Goal: Check status: Check status

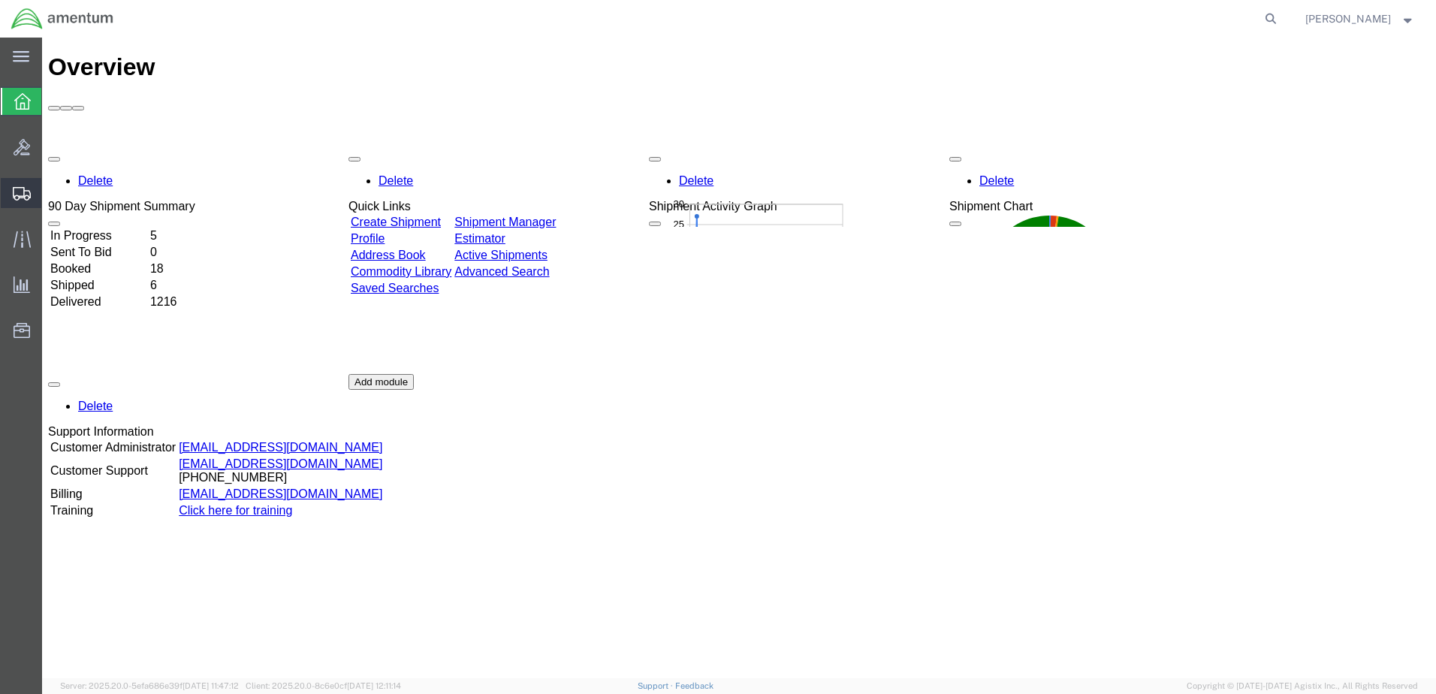
click at [0, 0] on span "Shipment Manager" at bounding box center [0, 0] width 0 height 0
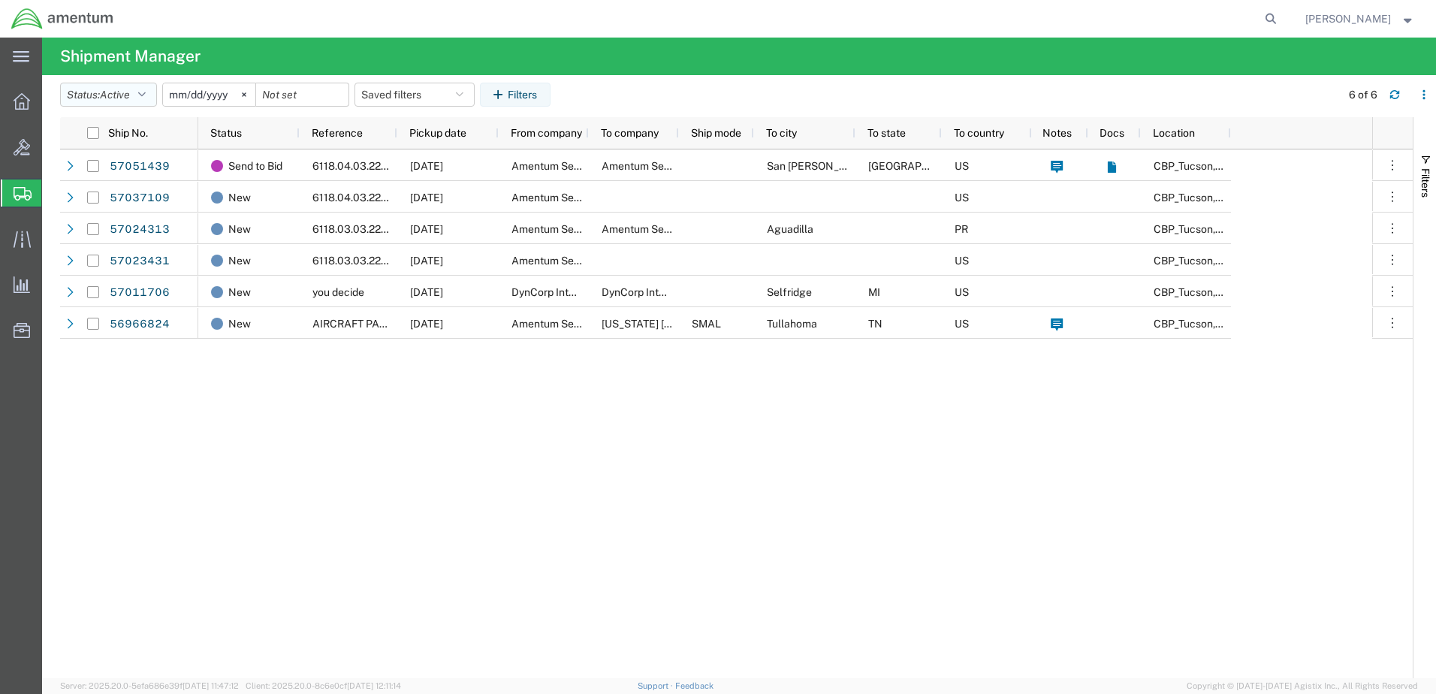
click at [146, 92] on icon "button" at bounding box center [142, 94] width 8 height 11
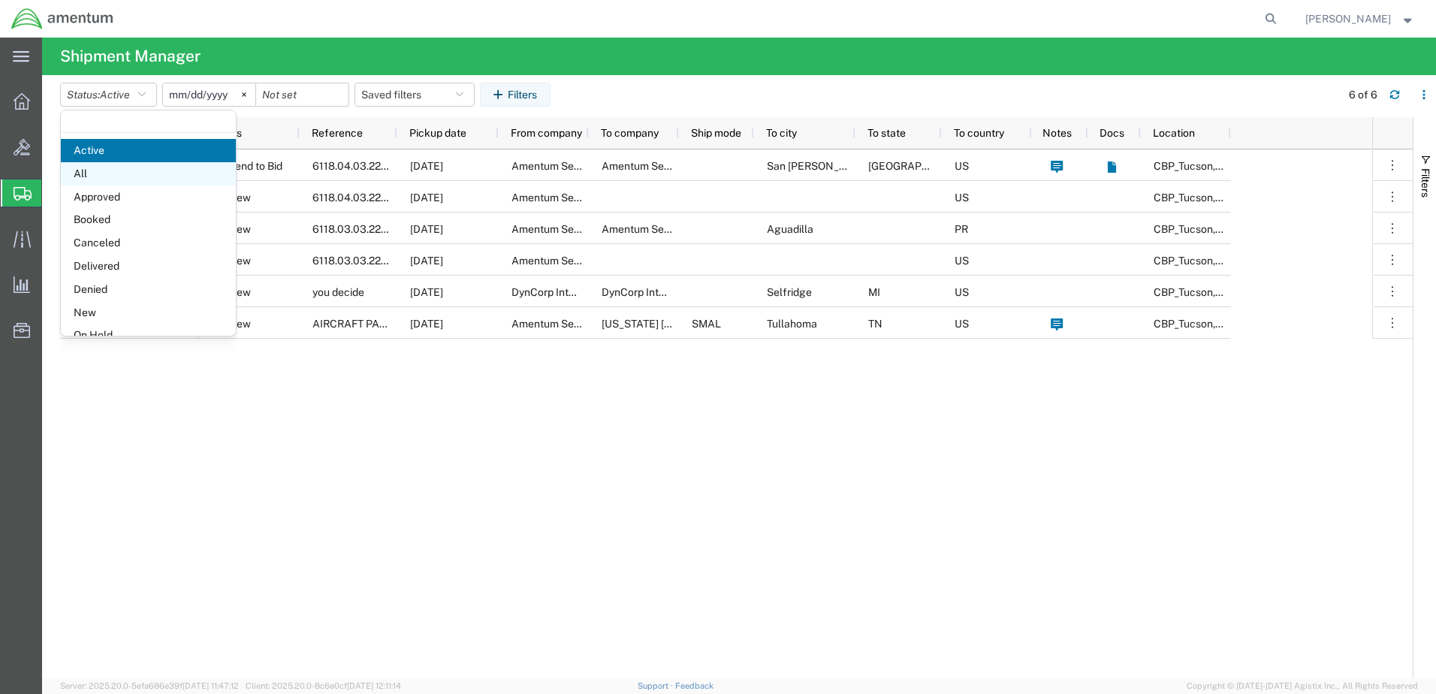
click at [82, 173] on span "All" at bounding box center [148, 173] width 175 height 23
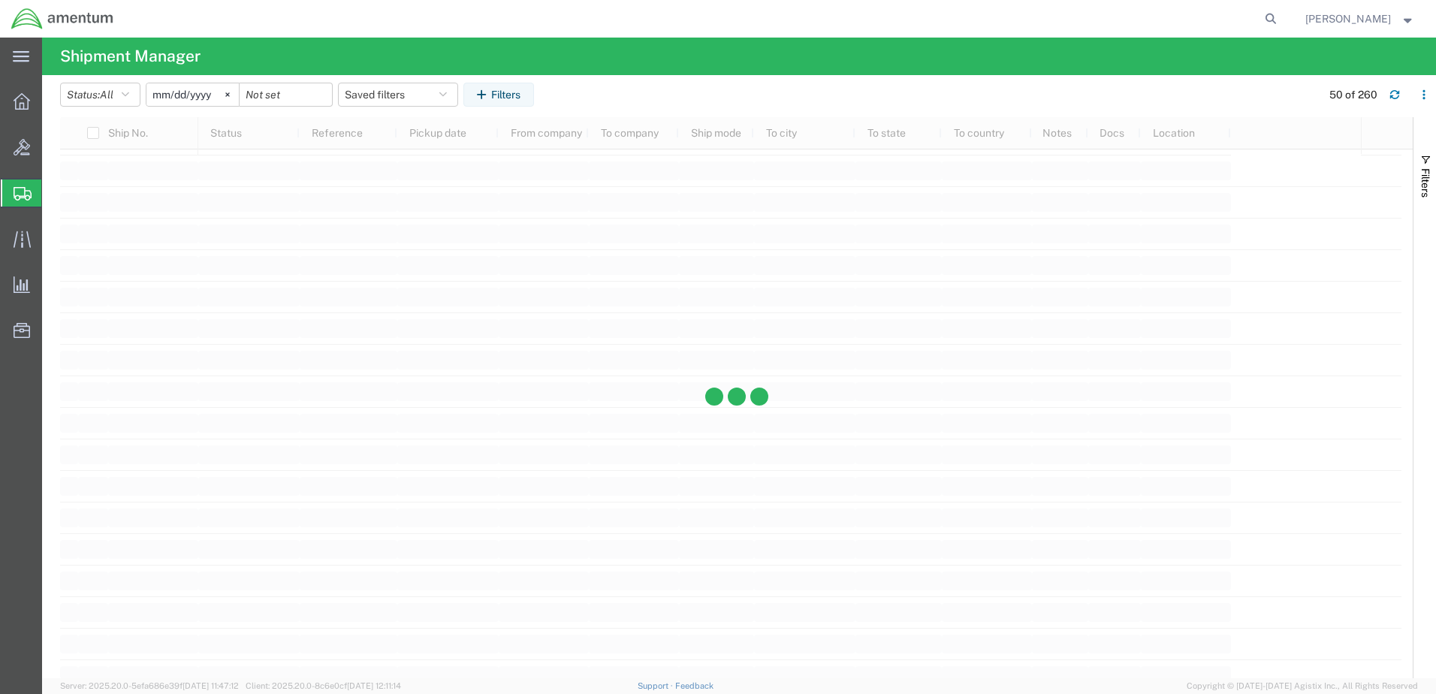
scroll to position [1728, 0]
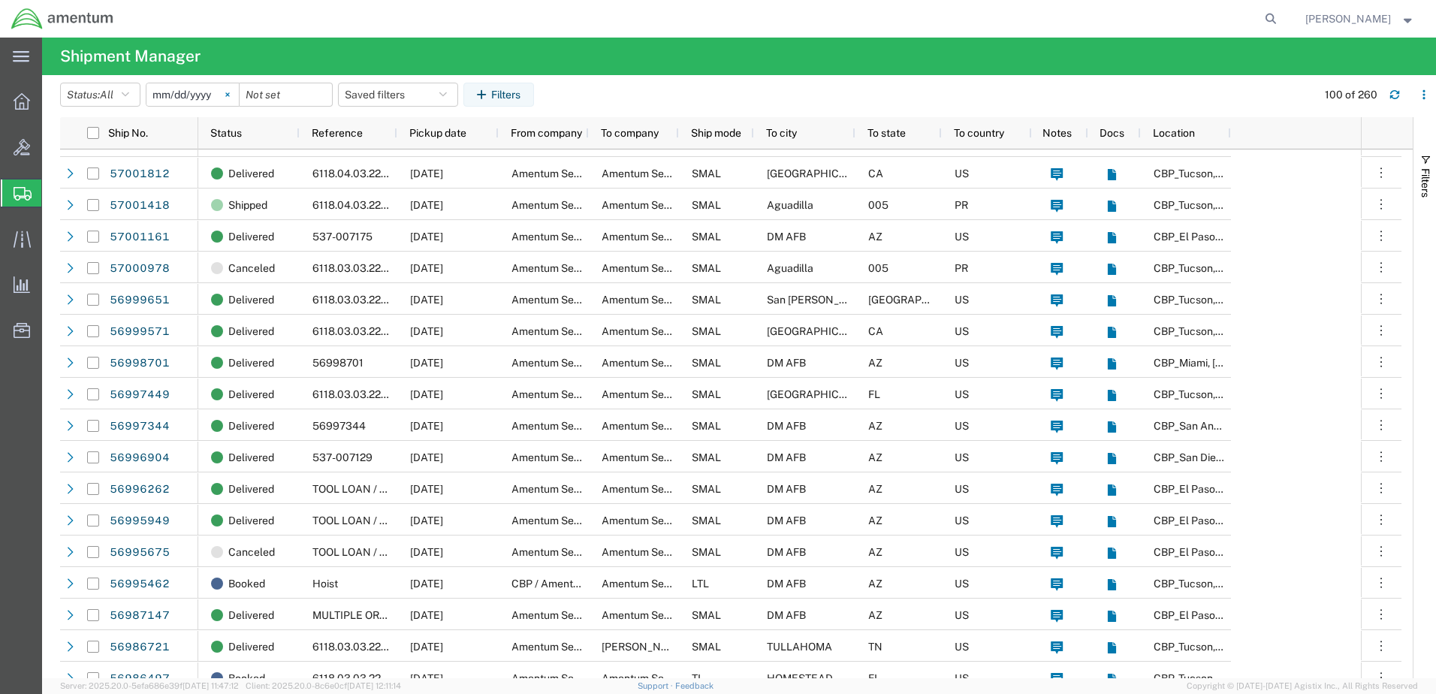
click at [229, 95] on icon at bounding box center [227, 94] width 4 height 4
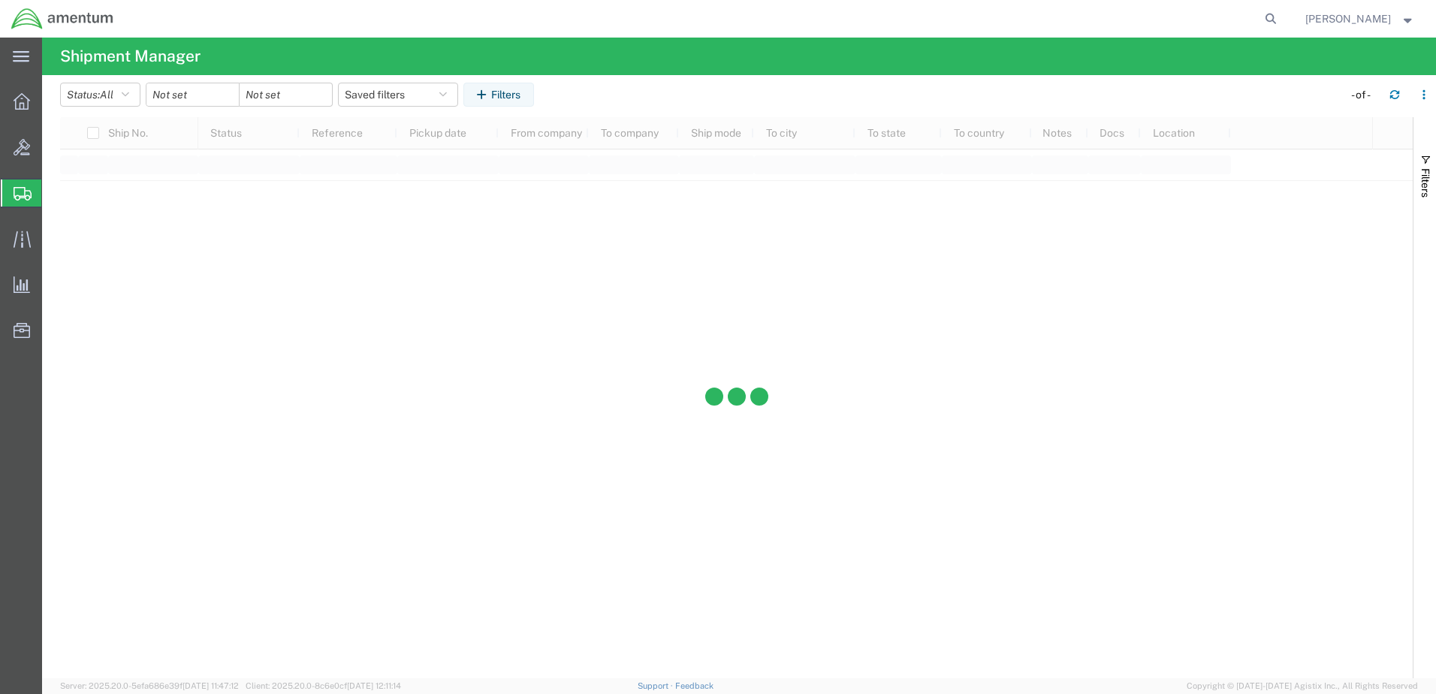
click at [229, 99] on div at bounding box center [193, 95] width 94 height 24
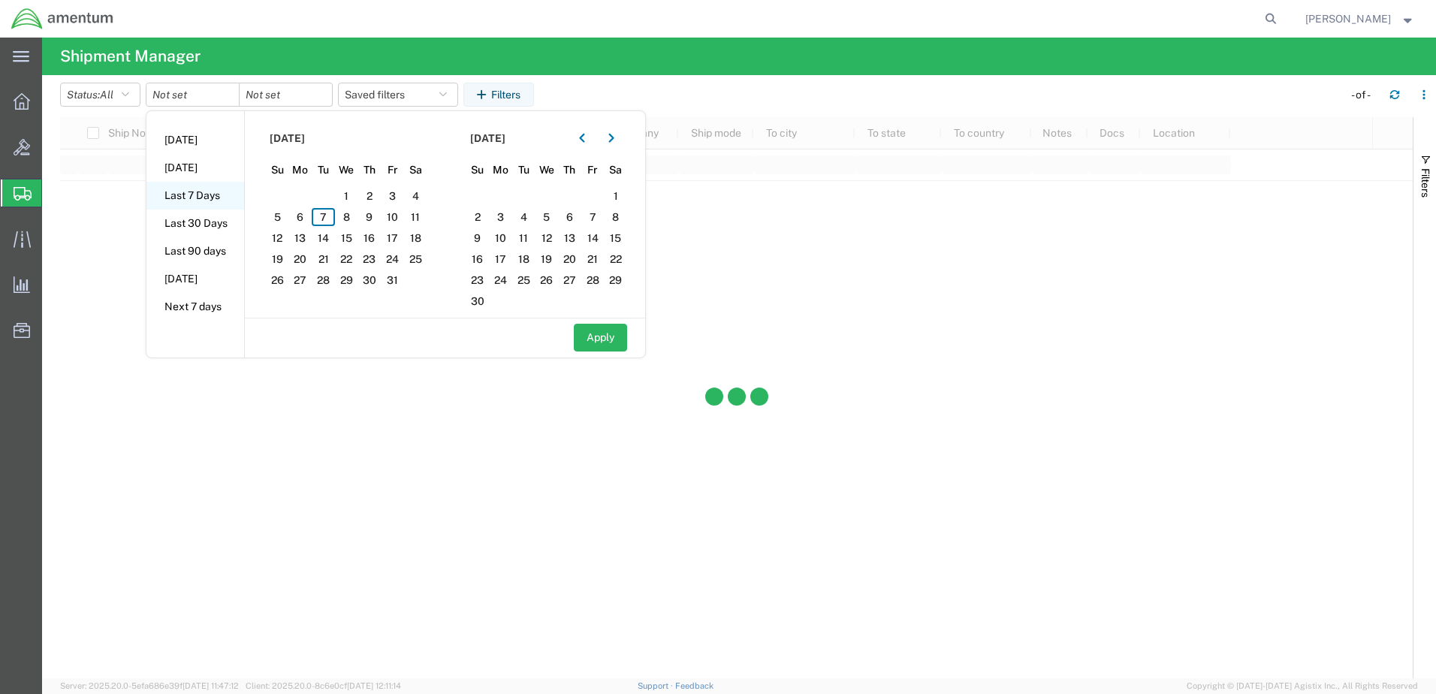
click at [213, 195] on li "Last 7 Days" at bounding box center [195, 196] width 98 height 28
type input "[DATE]"
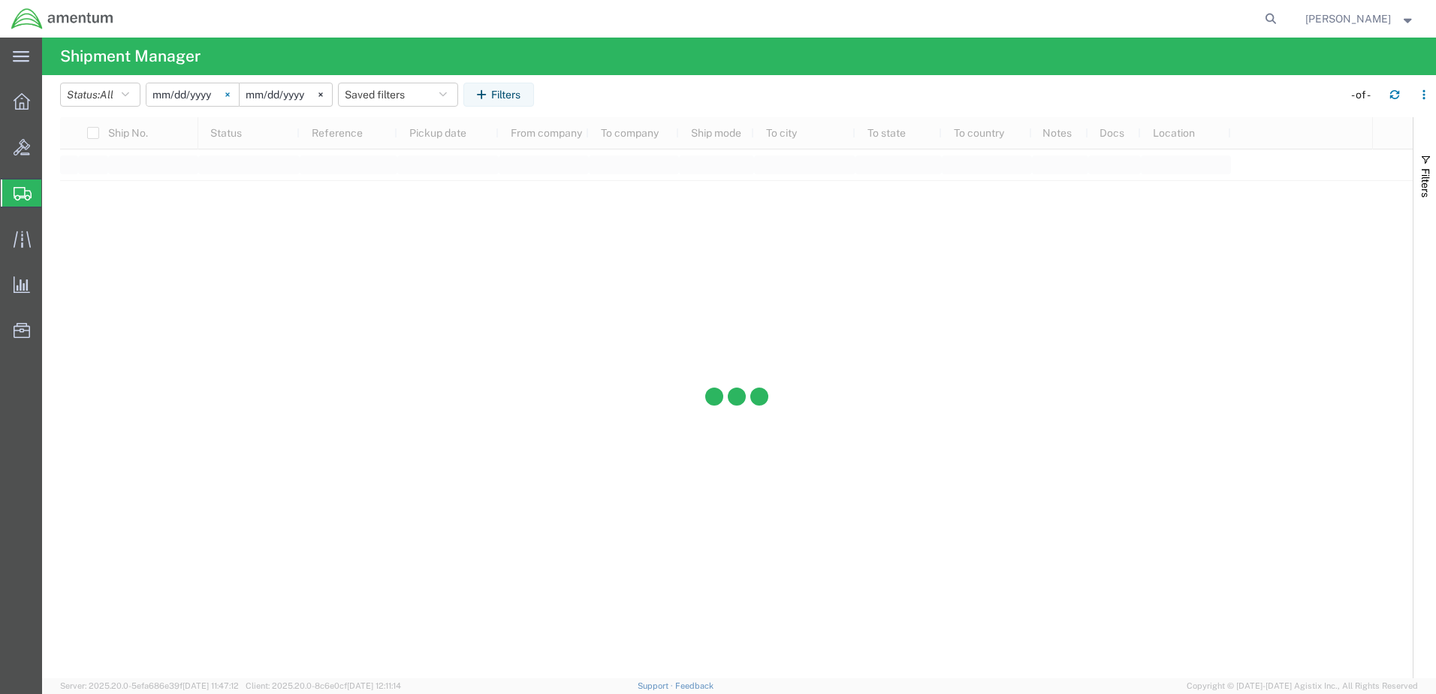
click at [230, 92] on icon at bounding box center [227, 94] width 5 height 5
click at [206, 96] on input "date" at bounding box center [192, 94] width 92 height 23
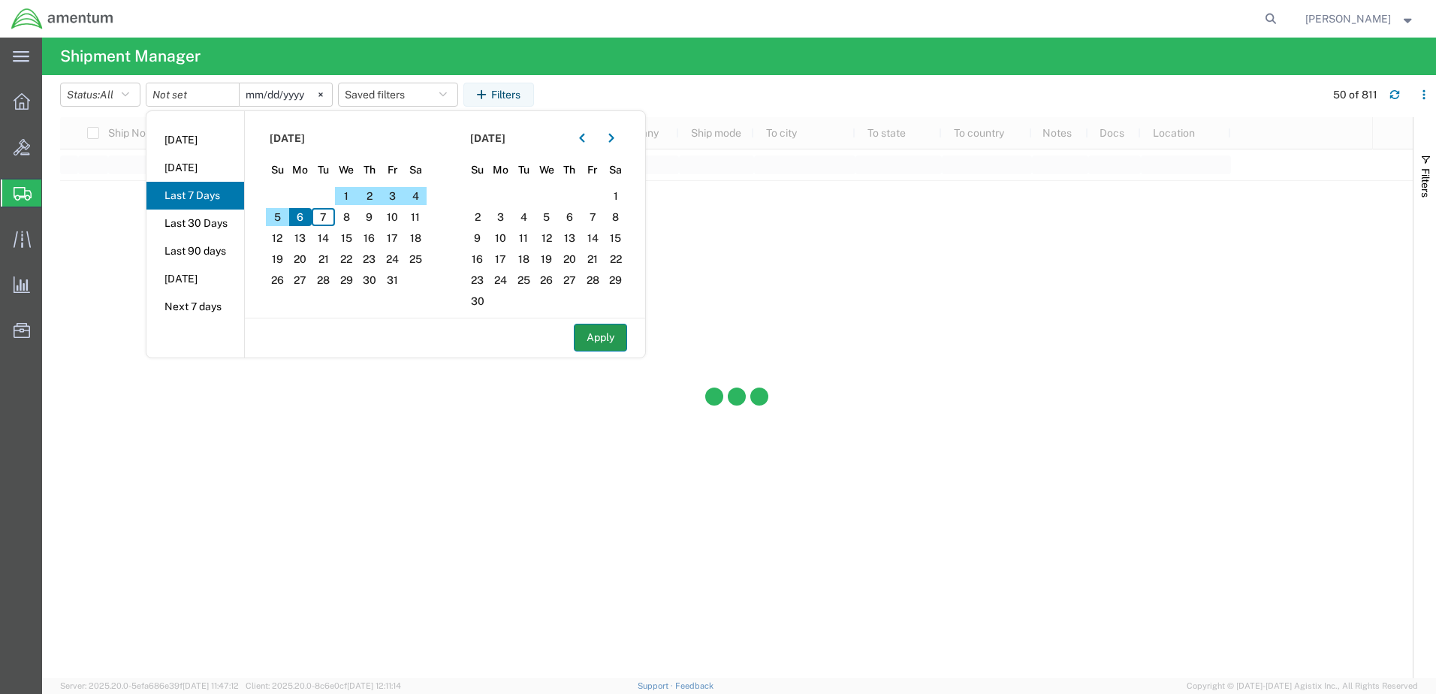
click at [602, 338] on button "Apply" at bounding box center [600, 338] width 53 height 28
type input "[DATE]"
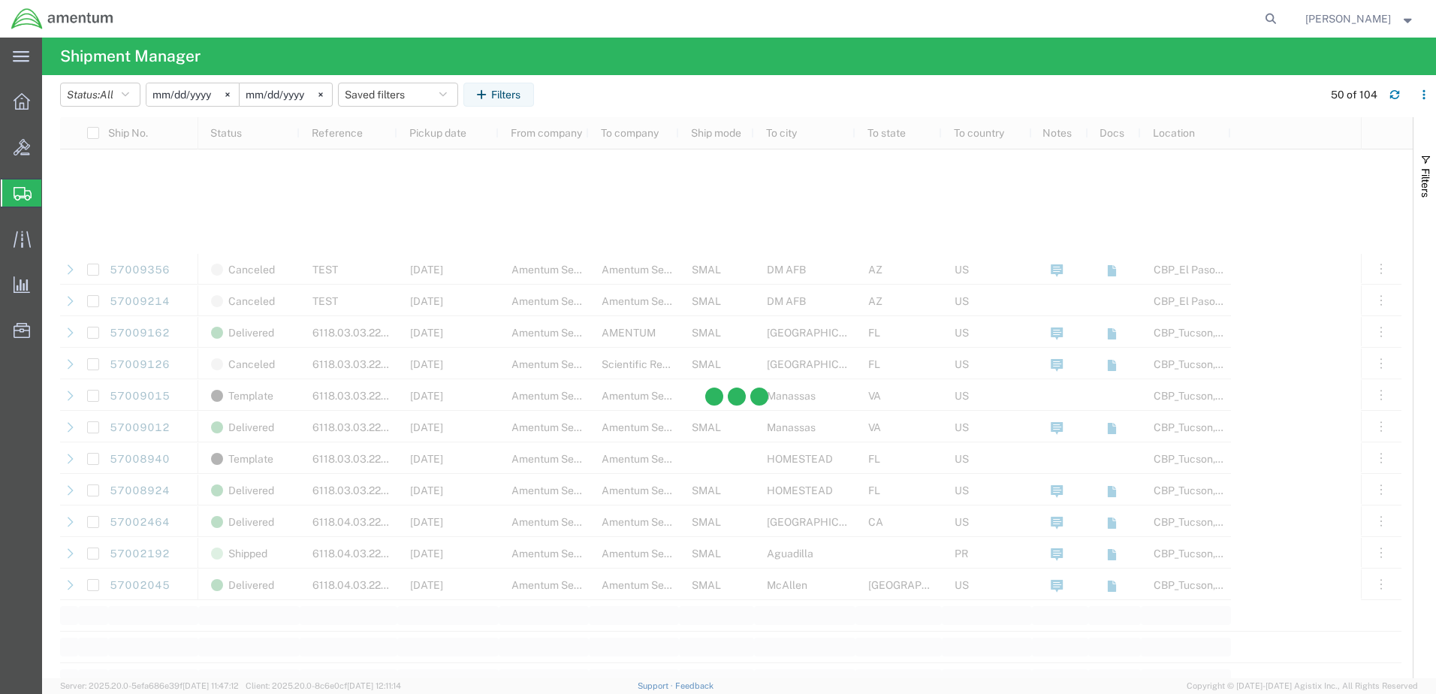
scroll to position [1577, 0]
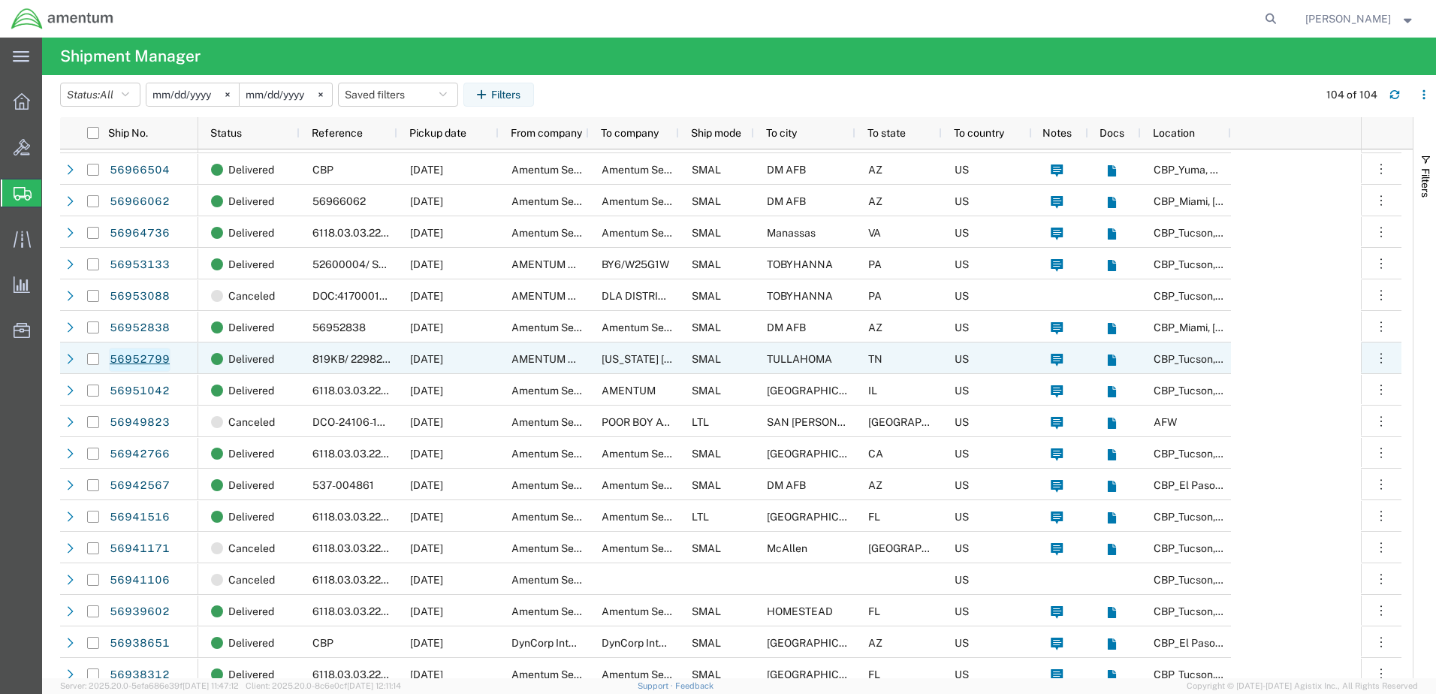
click at [141, 358] on link "56952799" at bounding box center [140, 360] width 62 height 24
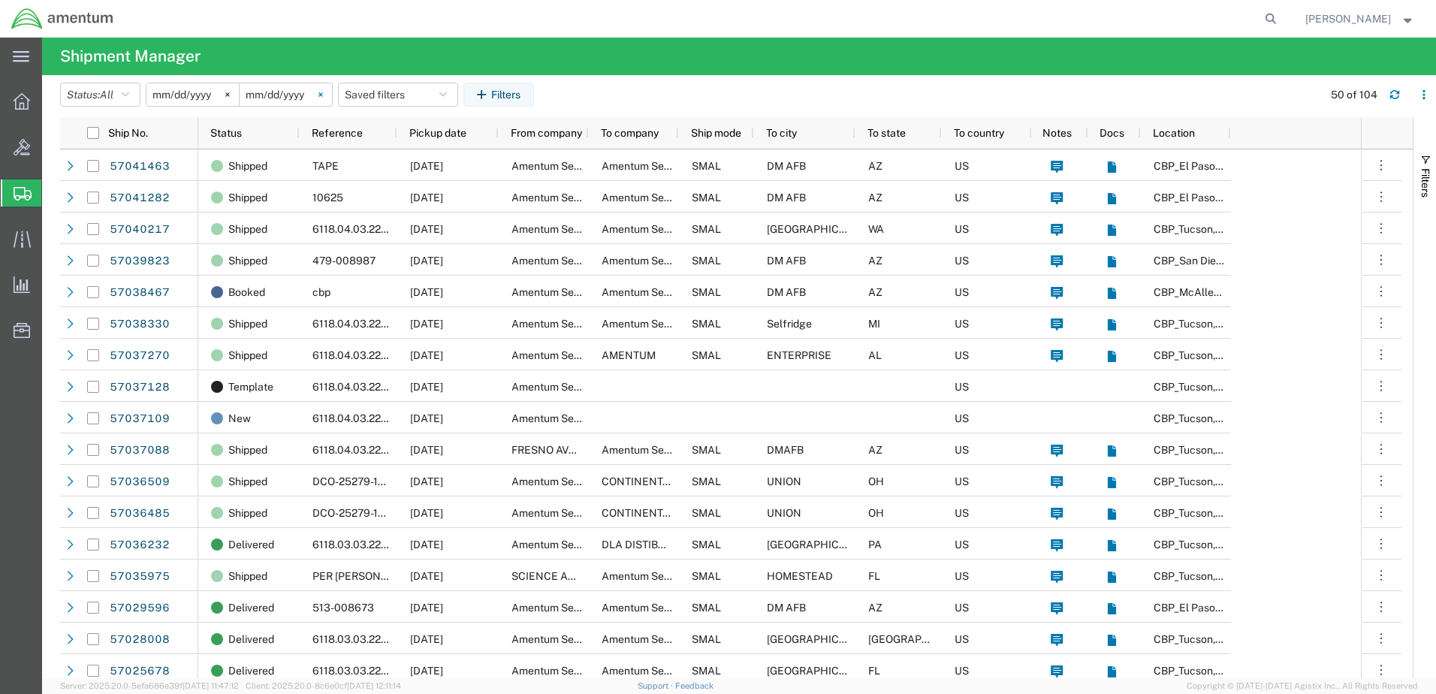
click at [322, 93] on icon at bounding box center [320, 94] width 4 height 4
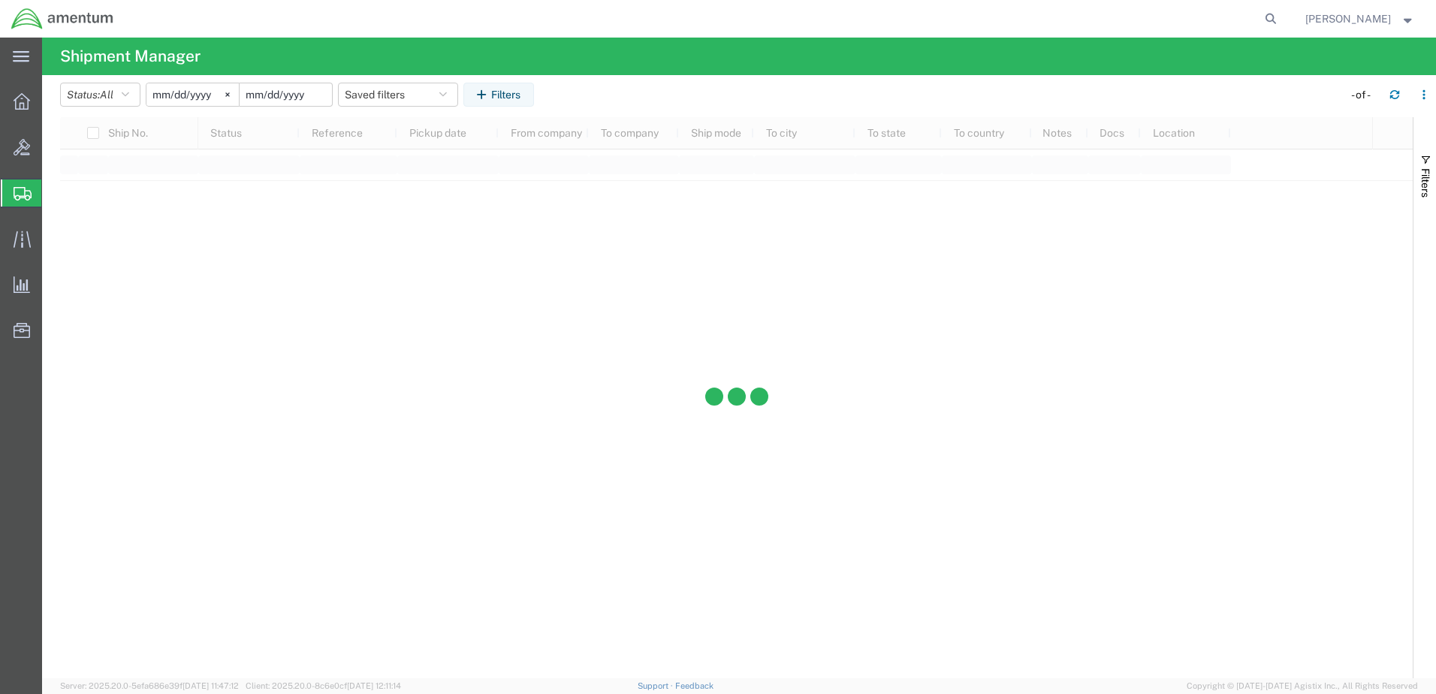
click at [288, 98] on input "date" at bounding box center [286, 94] width 92 height 23
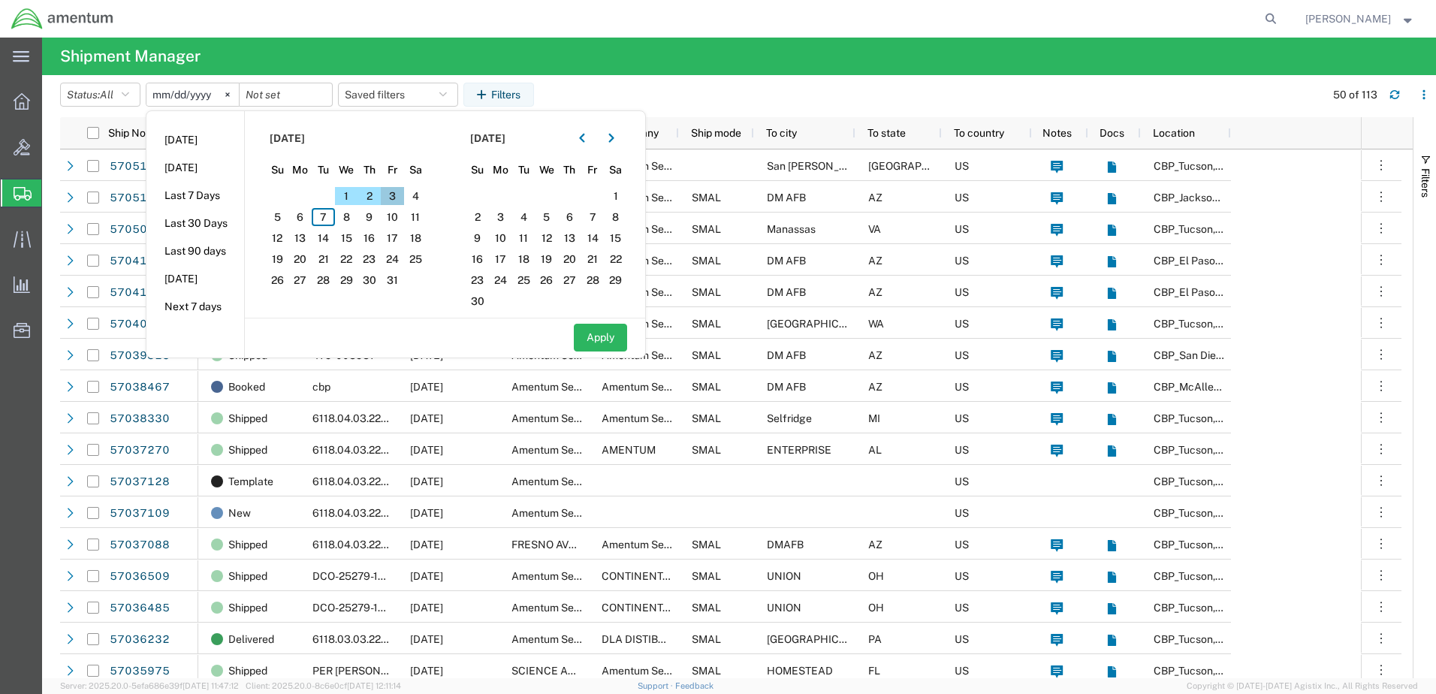
click at [398, 198] on span "3" at bounding box center [392, 196] width 23 height 18
click at [593, 332] on button "Apply" at bounding box center [600, 338] width 53 height 28
type input "[DATE]"
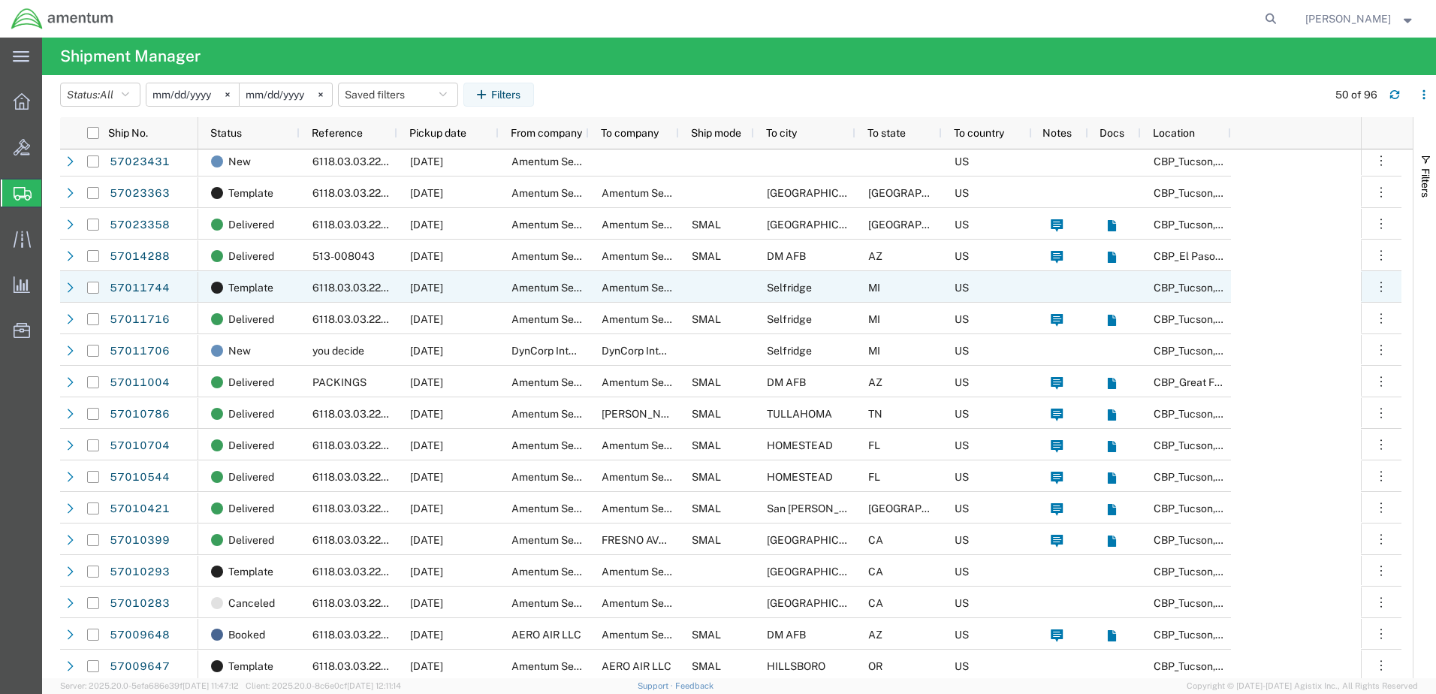
scroll to position [300, 0]
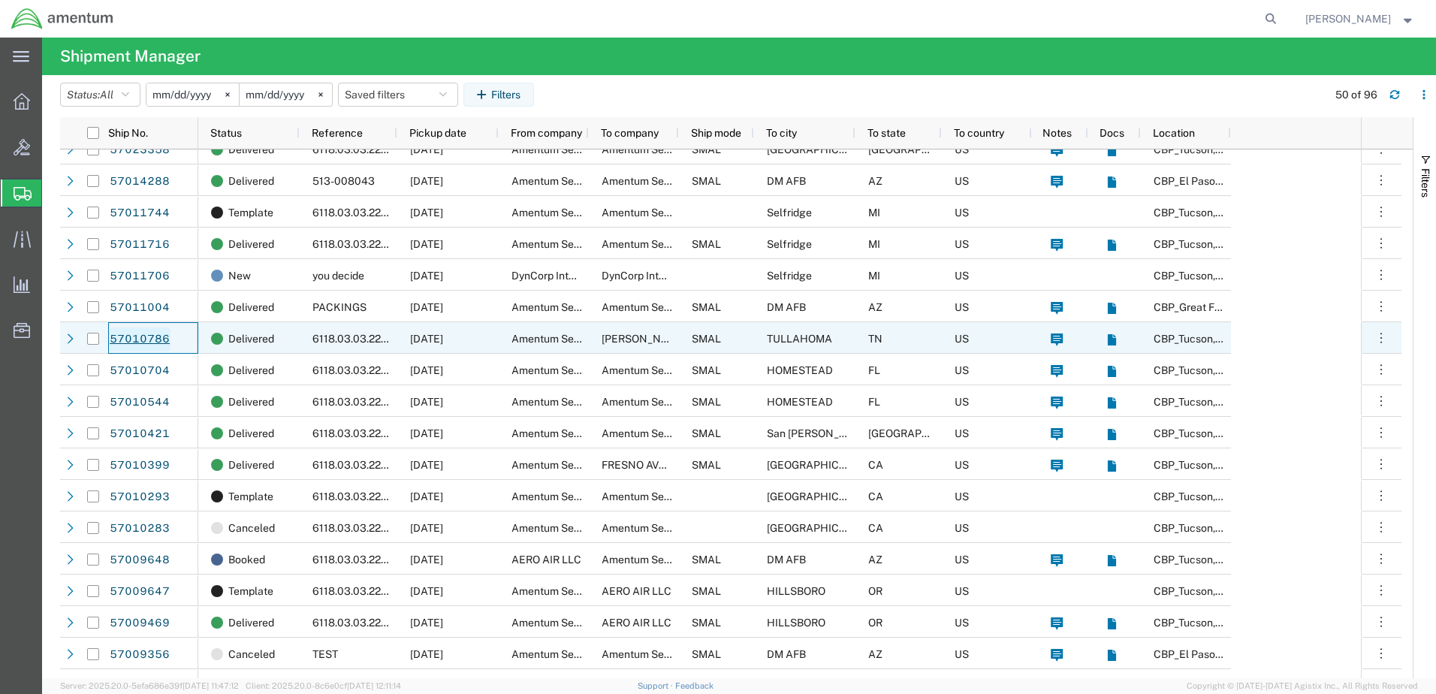
click at [140, 338] on link "57010786" at bounding box center [140, 339] width 62 height 24
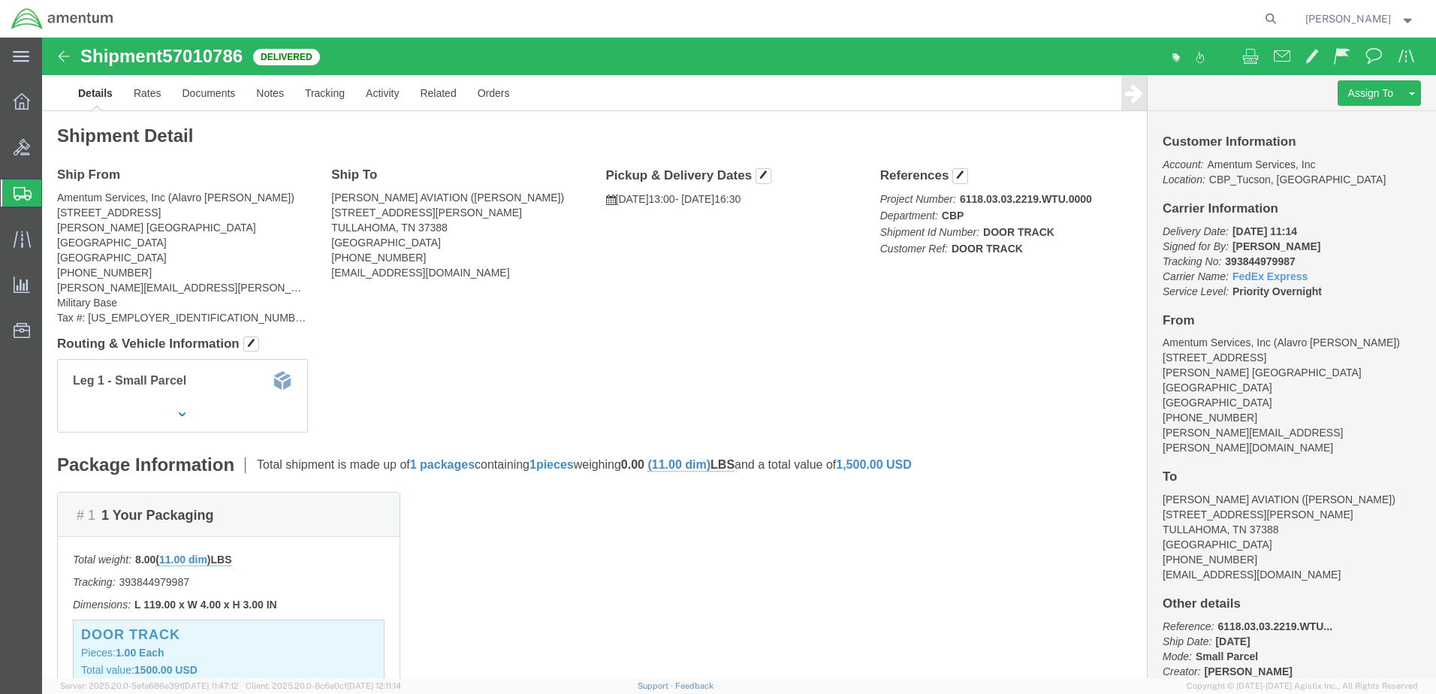
scroll to position [75, 0]
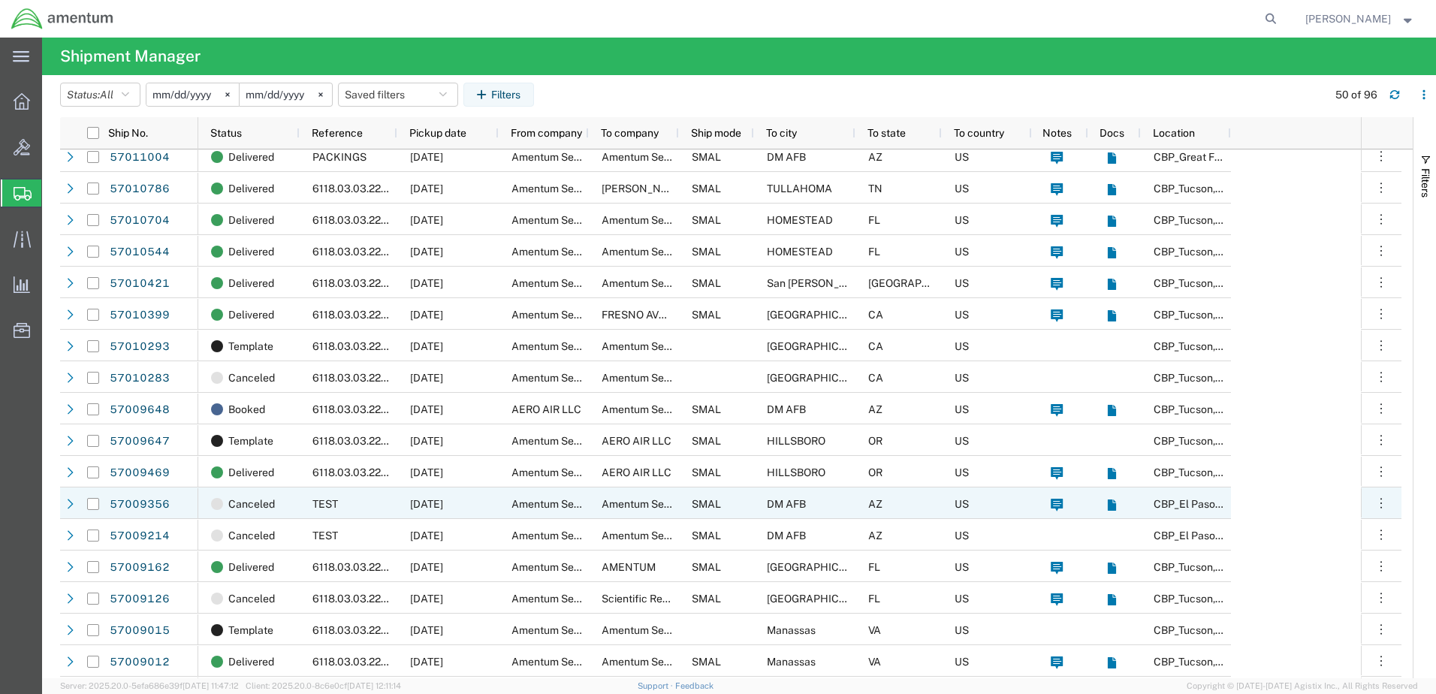
scroll to position [540, 0]
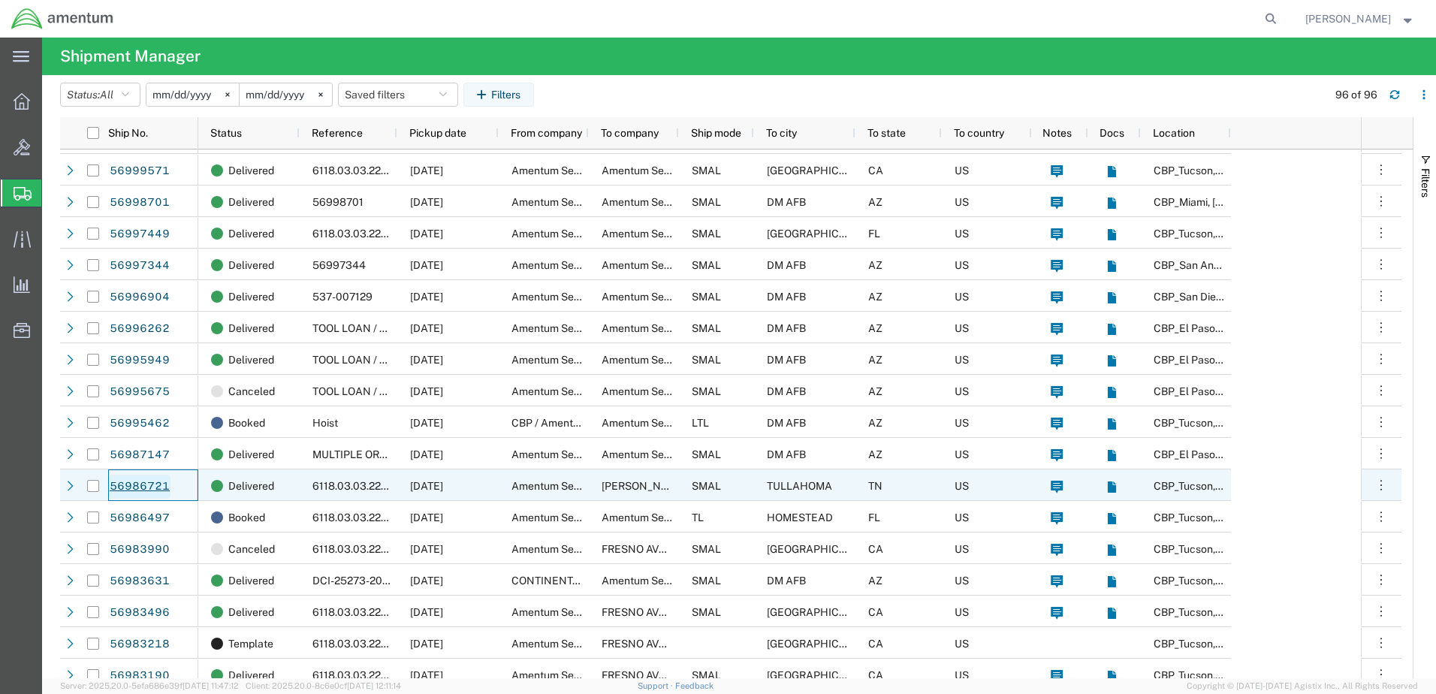
click at [143, 486] on link "56986721" at bounding box center [140, 487] width 62 height 24
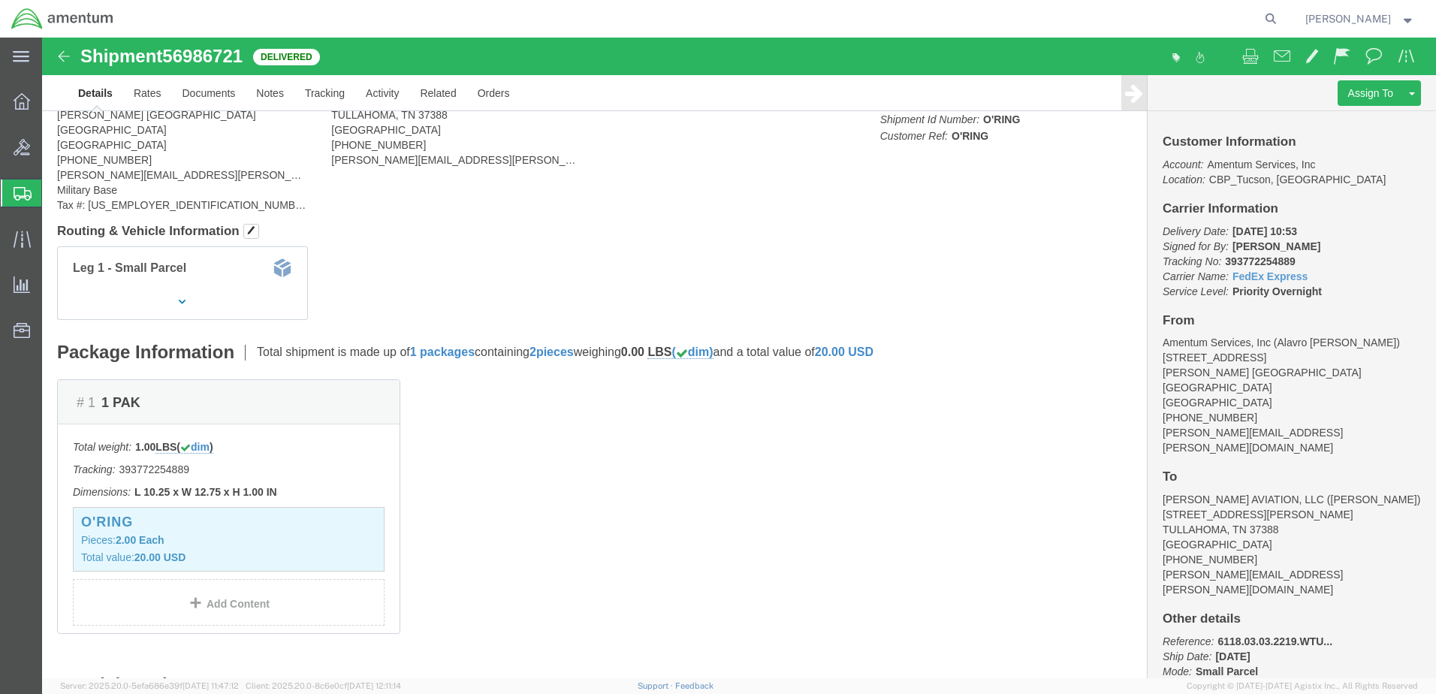
scroll to position [112, 0]
drag, startPoint x: 1239, startPoint y: 222, endPoint x: 1173, endPoint y: 225, distance: 65.4
click p "Delivery Date: [DATE] 10:53 Signed for By: [PERSON_NAME] Tracking No: 393772254…"
drag, startPoint x: 1186, startPoint y: 228, endPoint x: 1254, endPoint y: 225, distance: 68.4
click p "Delivery Date: [DATE] 10:53 Signed for By: [PERSON_NAME] Tracking No: 393772254…"
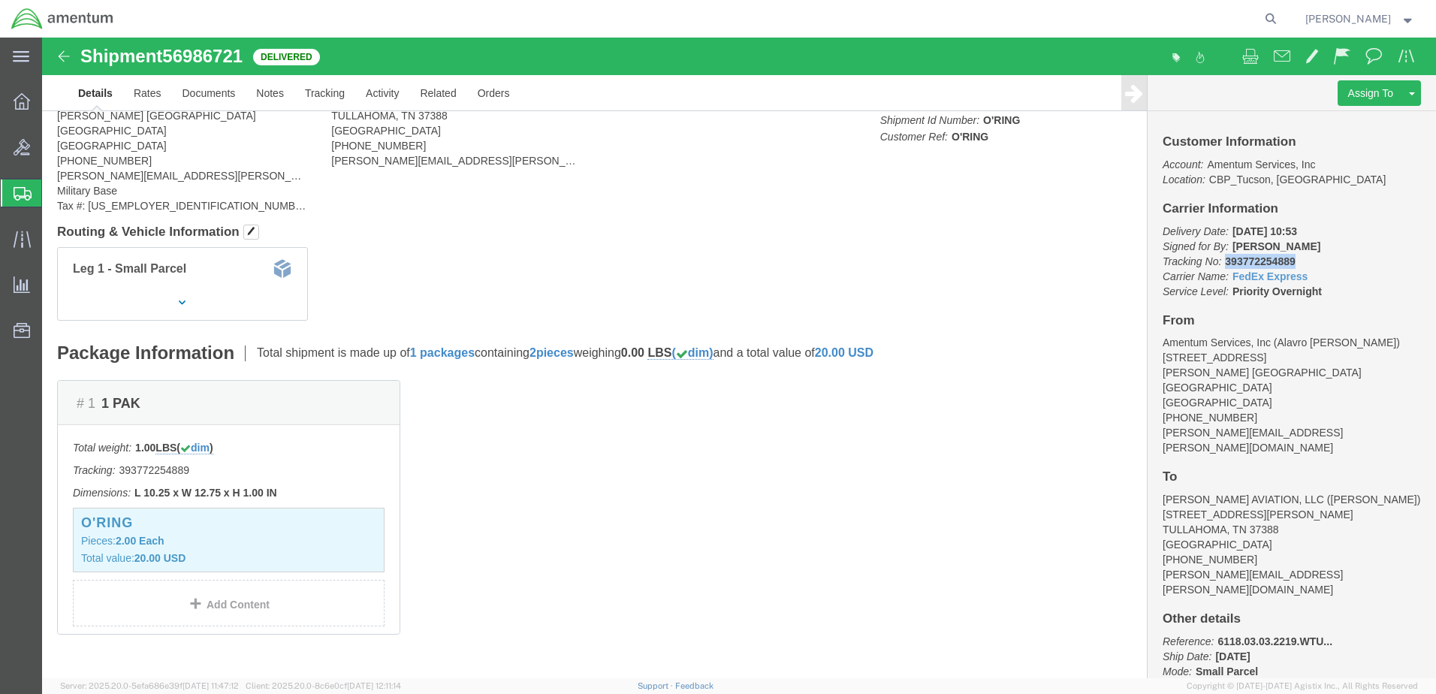
drag, startPoint x: 1247, startPoint y: 222, endPoint x: 1173, endPoint y: 223, distance: 73.6
click p "Delivery Date: [DATE] 10:53 Signed for By: [PERSON_NAME] Tracking No: 393772254…"
copy b "393772254889"
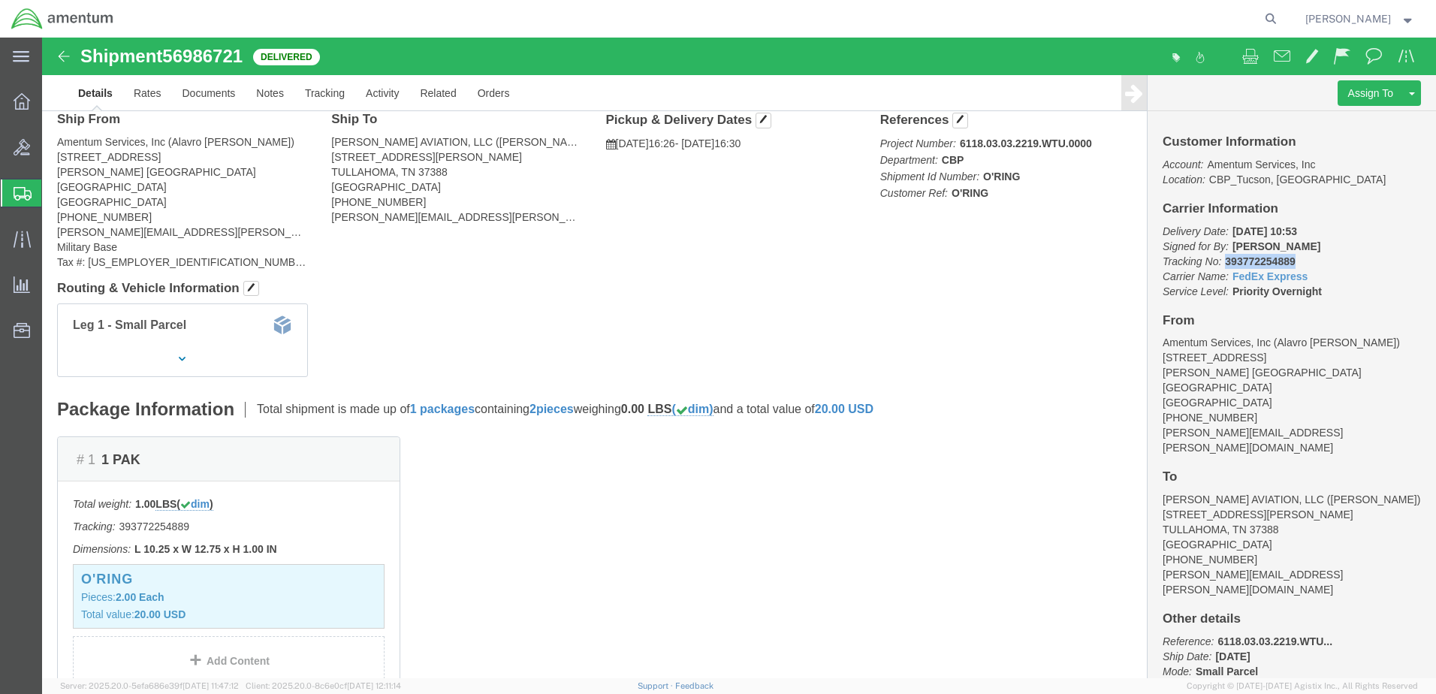
scroll to position [0, 0]
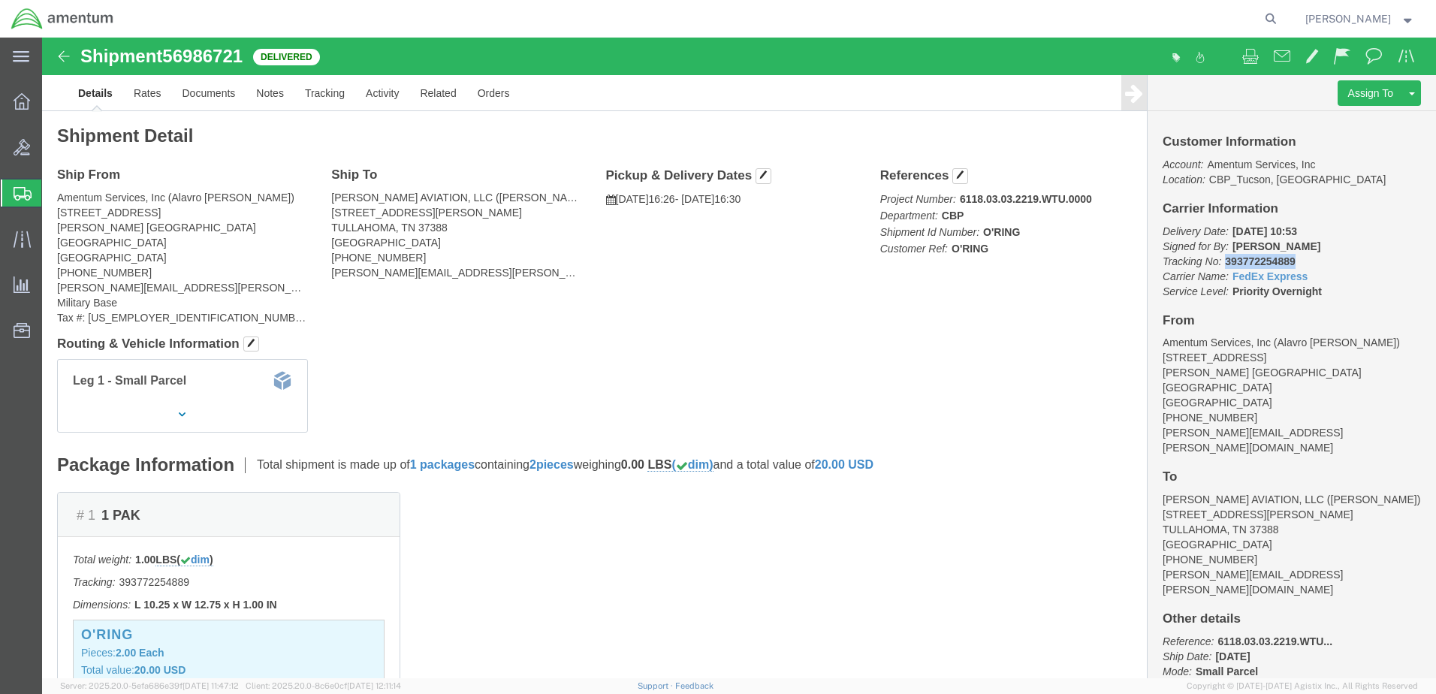
copy b "393772254889"
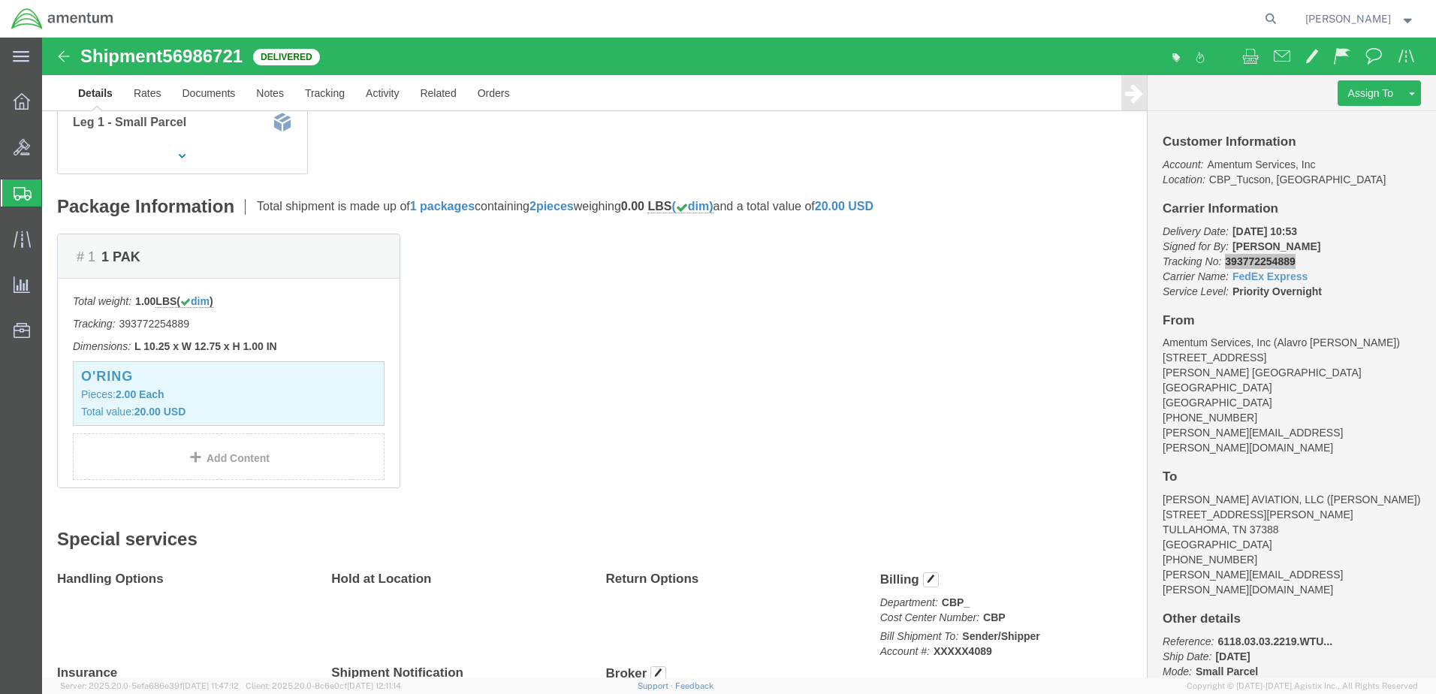
scroll to position [112, 0]
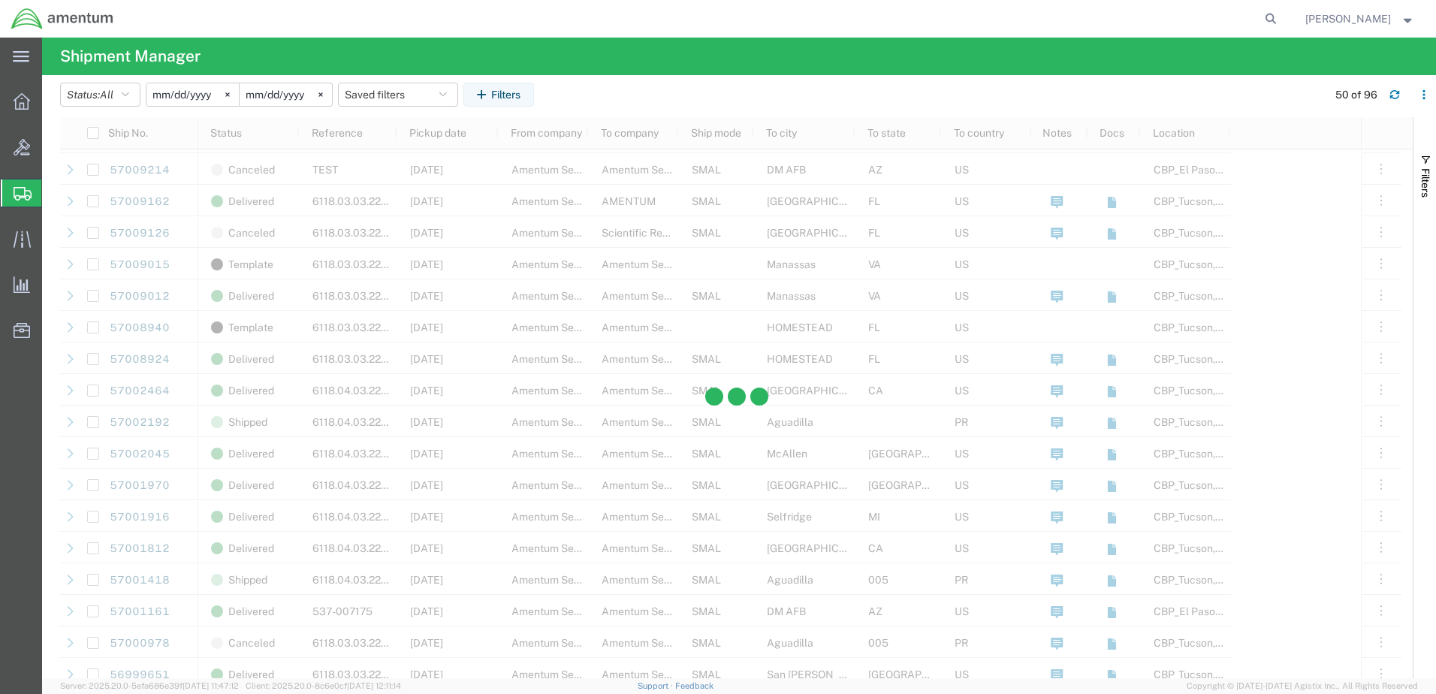
scroll to position [826, 0]
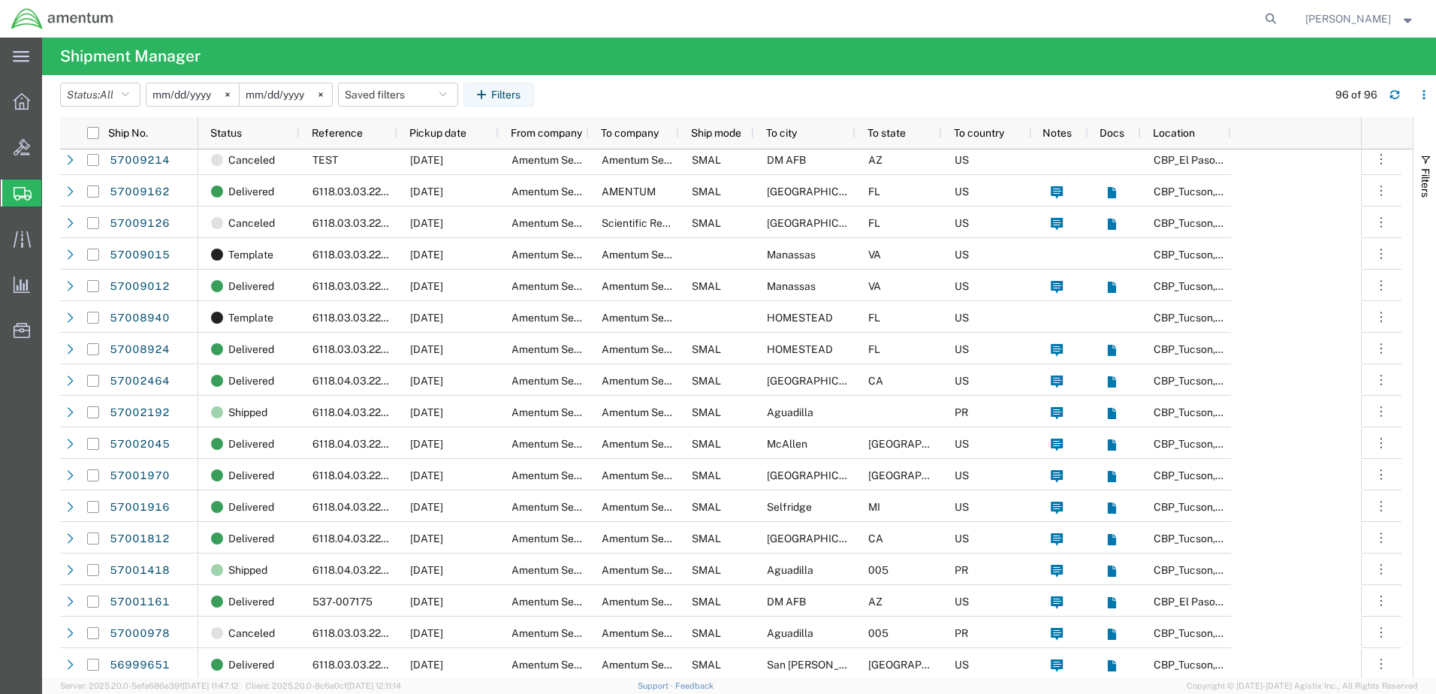
click at [182, 92] on input "[DATE]" at bounding box center [192, 94] width 92 height 23
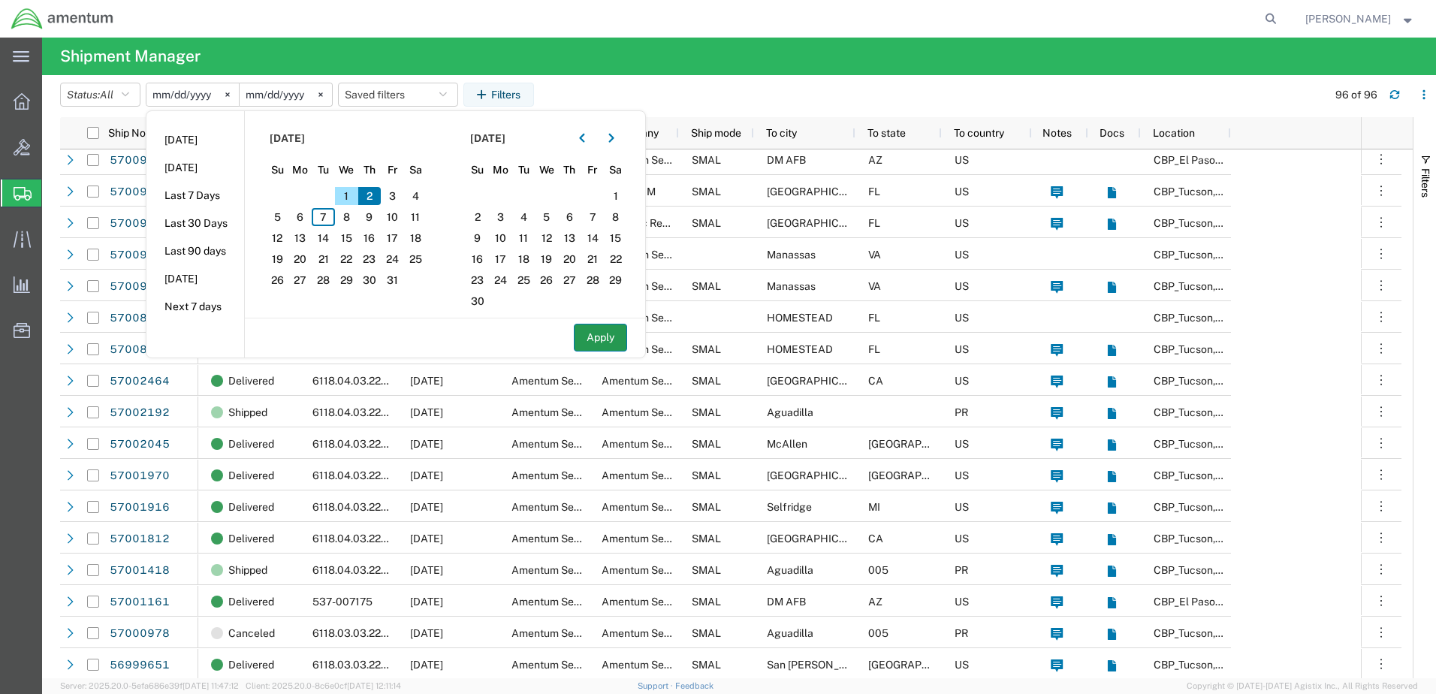
click at [606, 340] on button "Apply" at bounding box center [600, 338] width 53 height 28
type input "[DATE]"
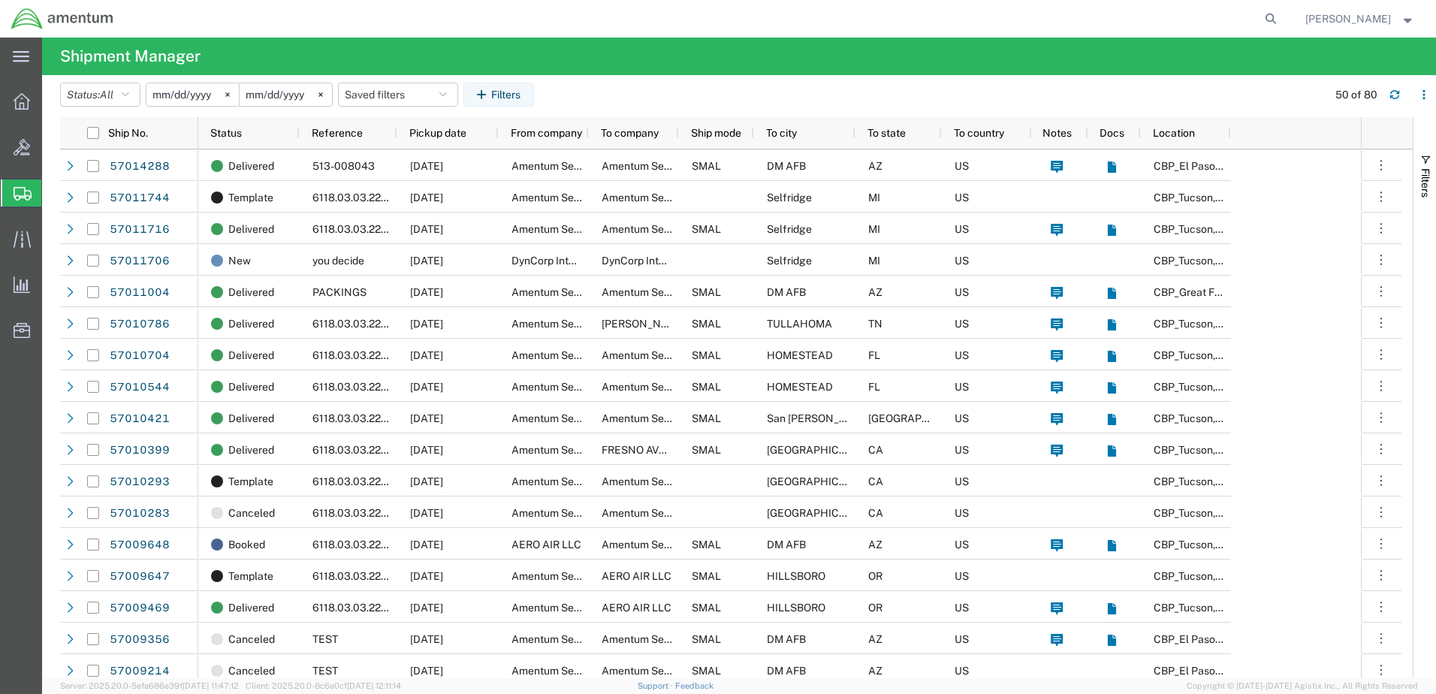
click at [277, 90] on input "[DATE]" at bounding box center [286, 94] width 92 height 23
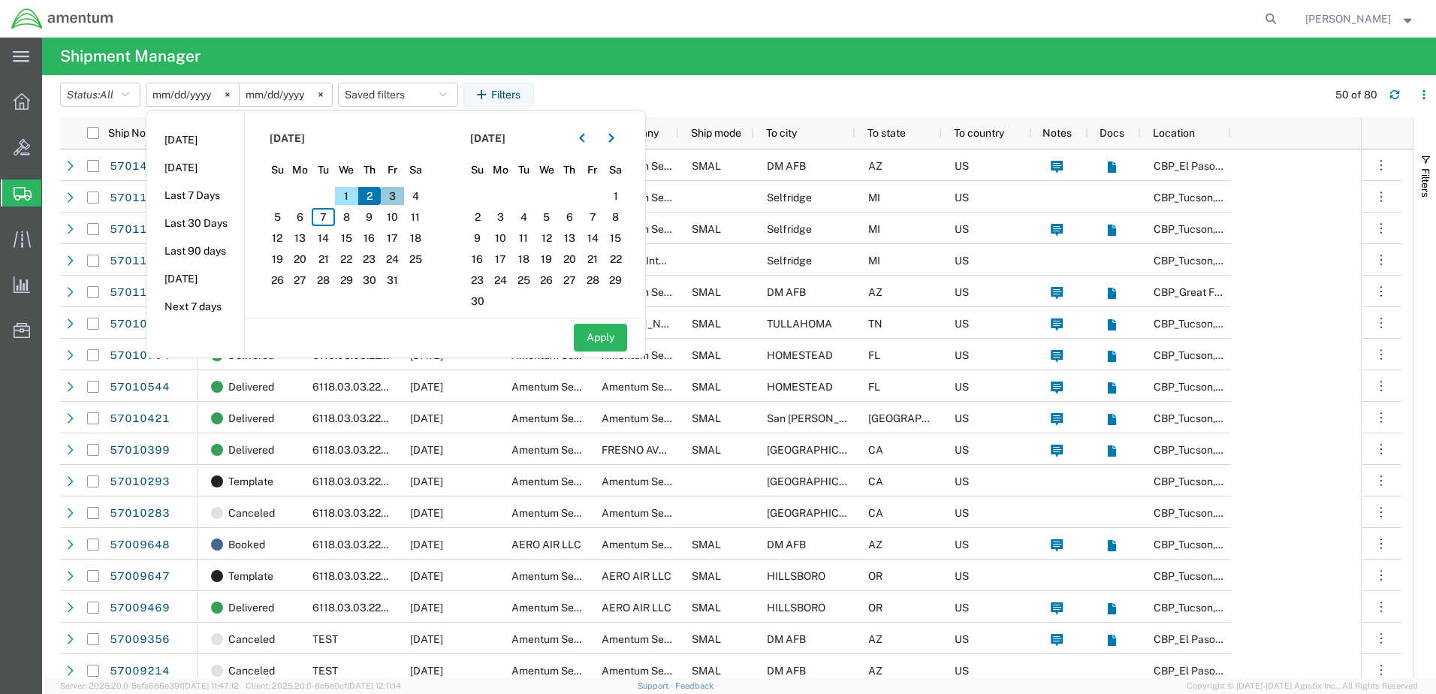
click at [397, 192] on span "3" at bounding box center [392, 196] width 23 height 18
click at [274, 92] on input "[DATE]" at bounding box center [286, 94] width 92 height 23
type input "[DATE]"
click at [611, 340] on button "Apply" at bounding box center [600, 338] width 53 height 28
type input "[DATE]"
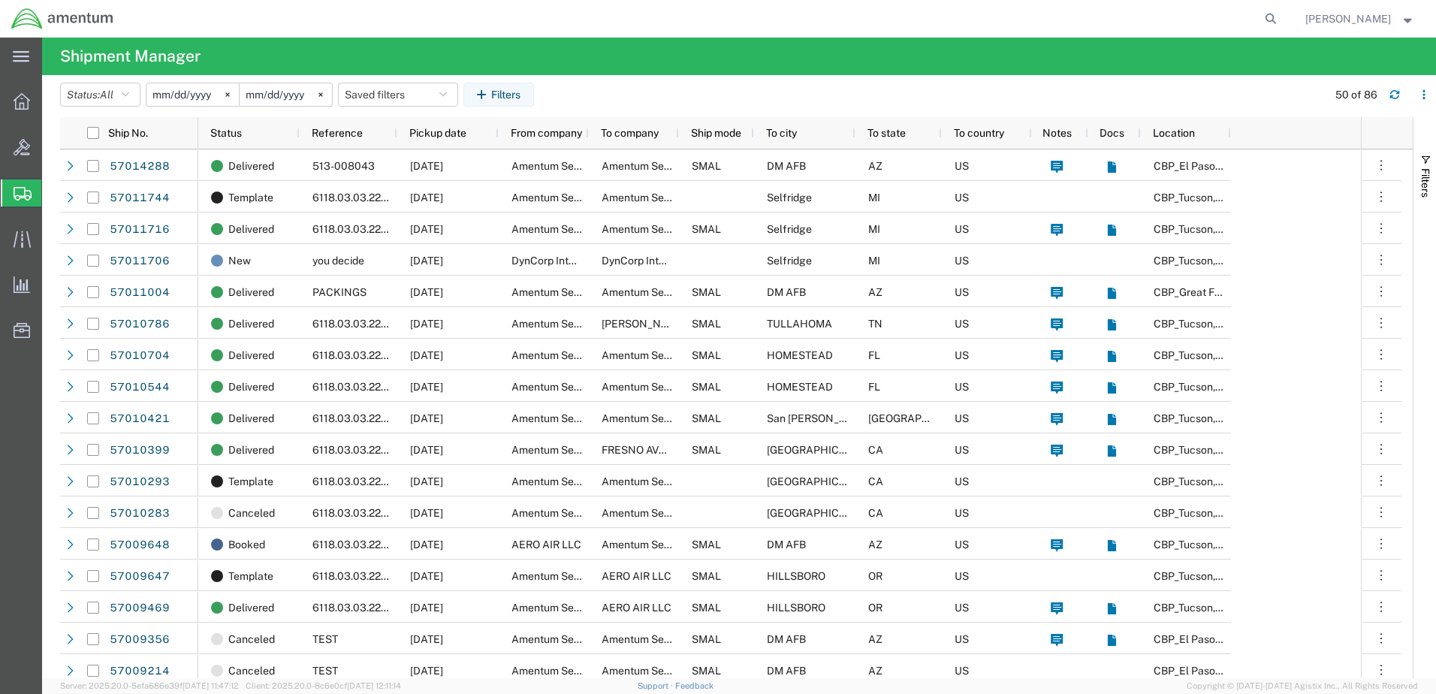
click at [185, 90] on input "[DATE]" at bounding box center [192, 94] width 92 height 23
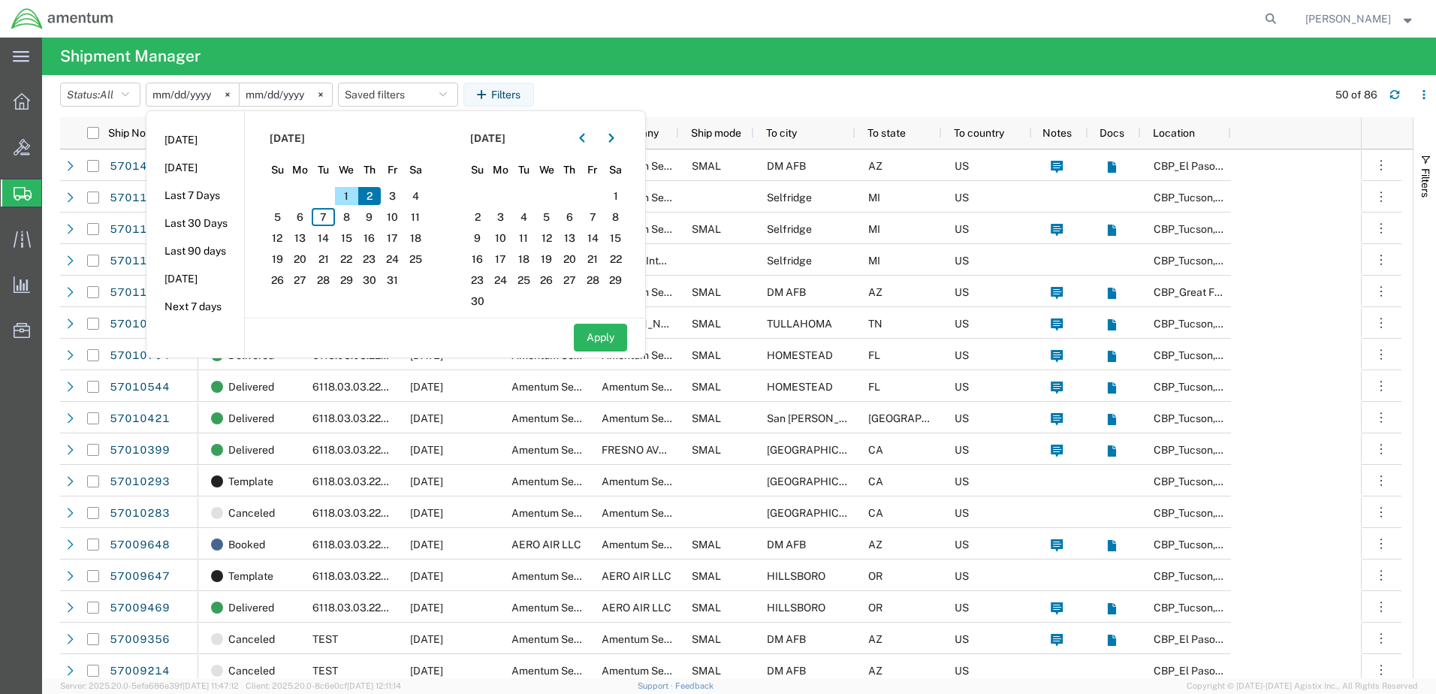
type input "[DATE]"
click at [601, 337] on button "Apply" at bounding box center [600, 338] width 53 height 28
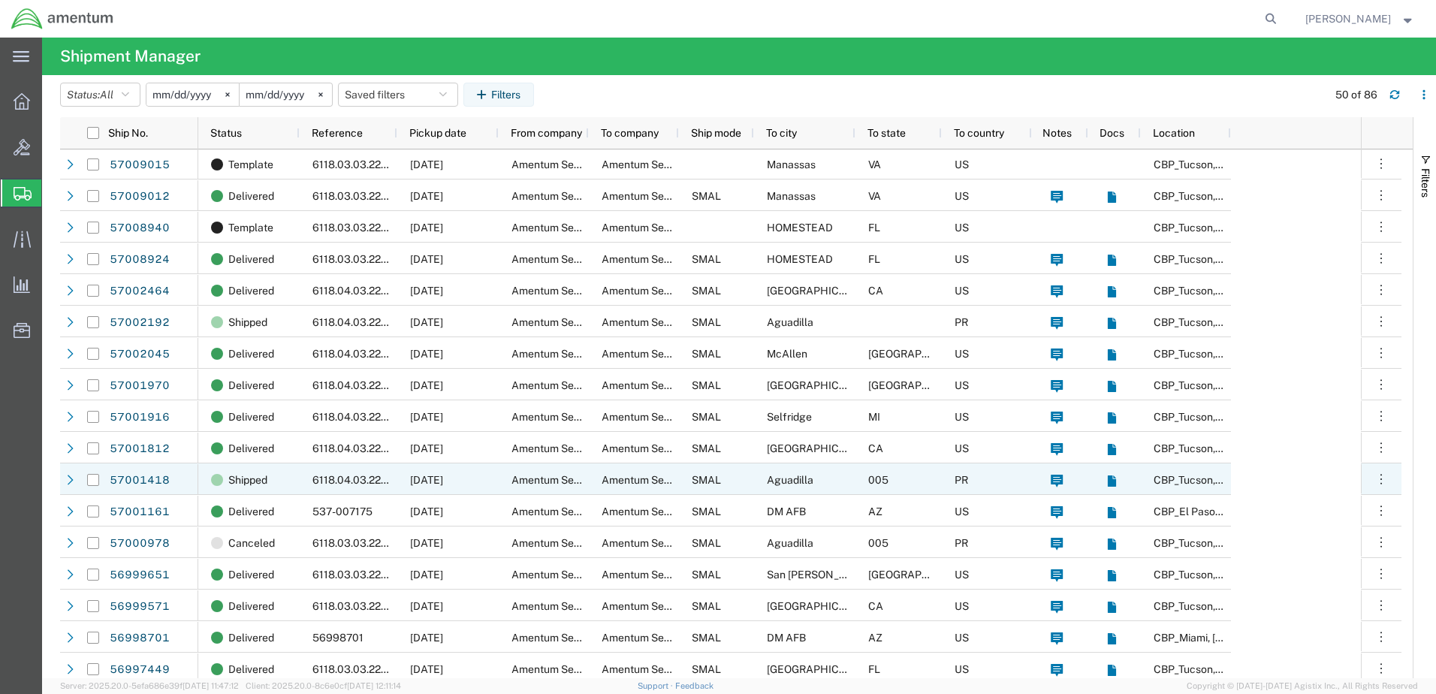
scroll to position [1052, 0]
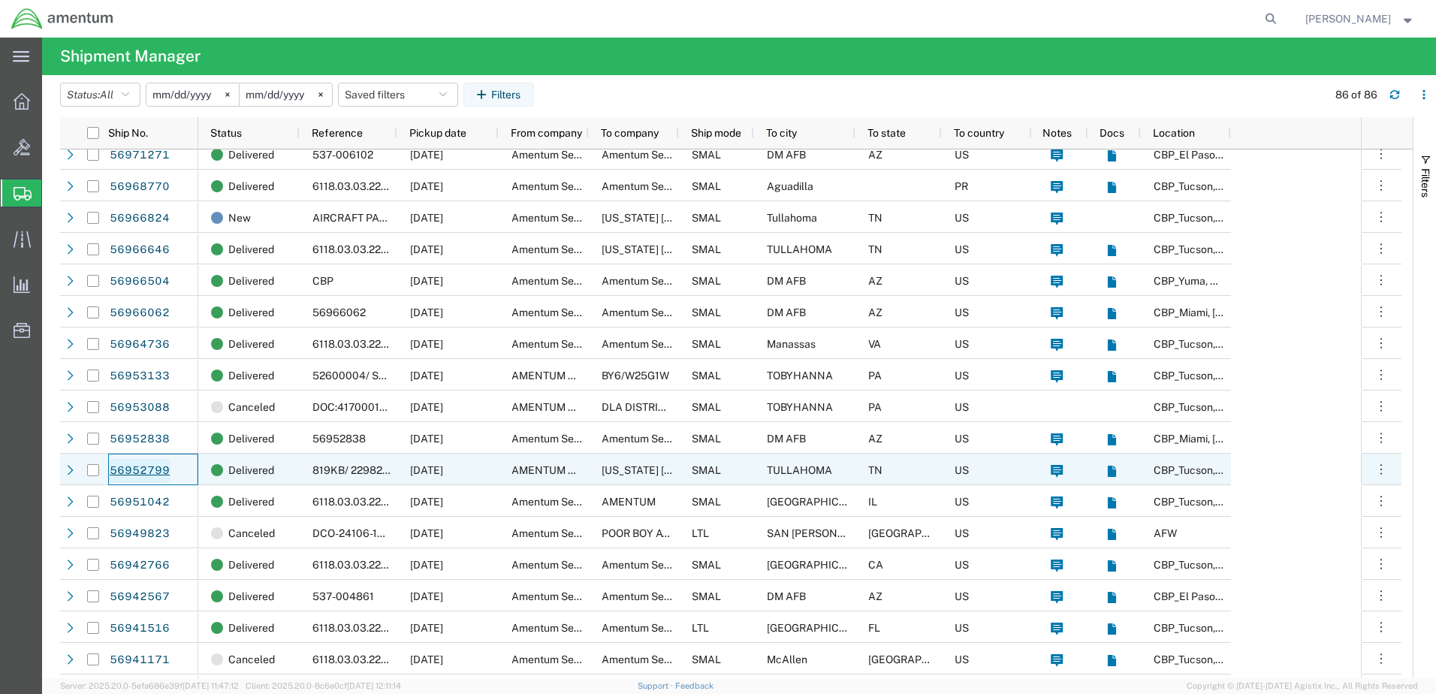
click at [153, 466] on link "56952799" at bounding box center [140, 471] width 62 height 24
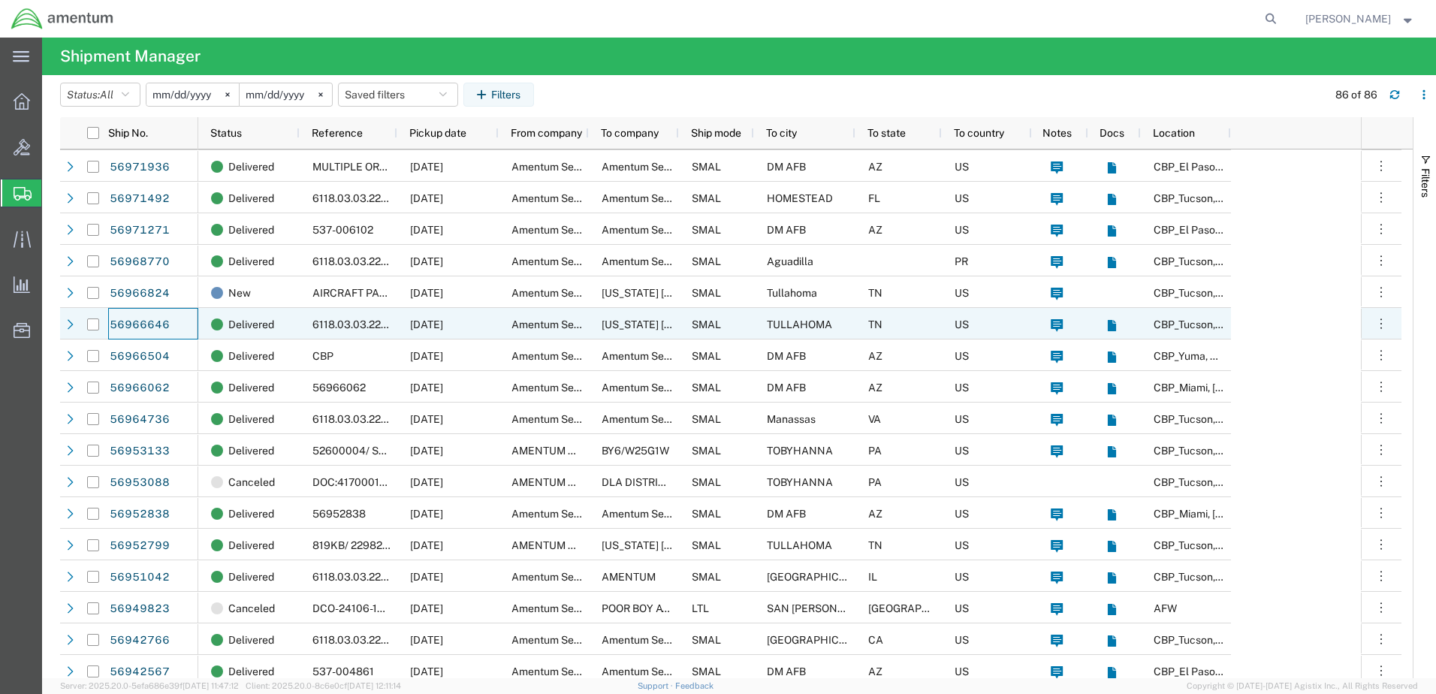
click at [175, 327] on div "56966646" at bounding box center [153, 324] width 90 height 32
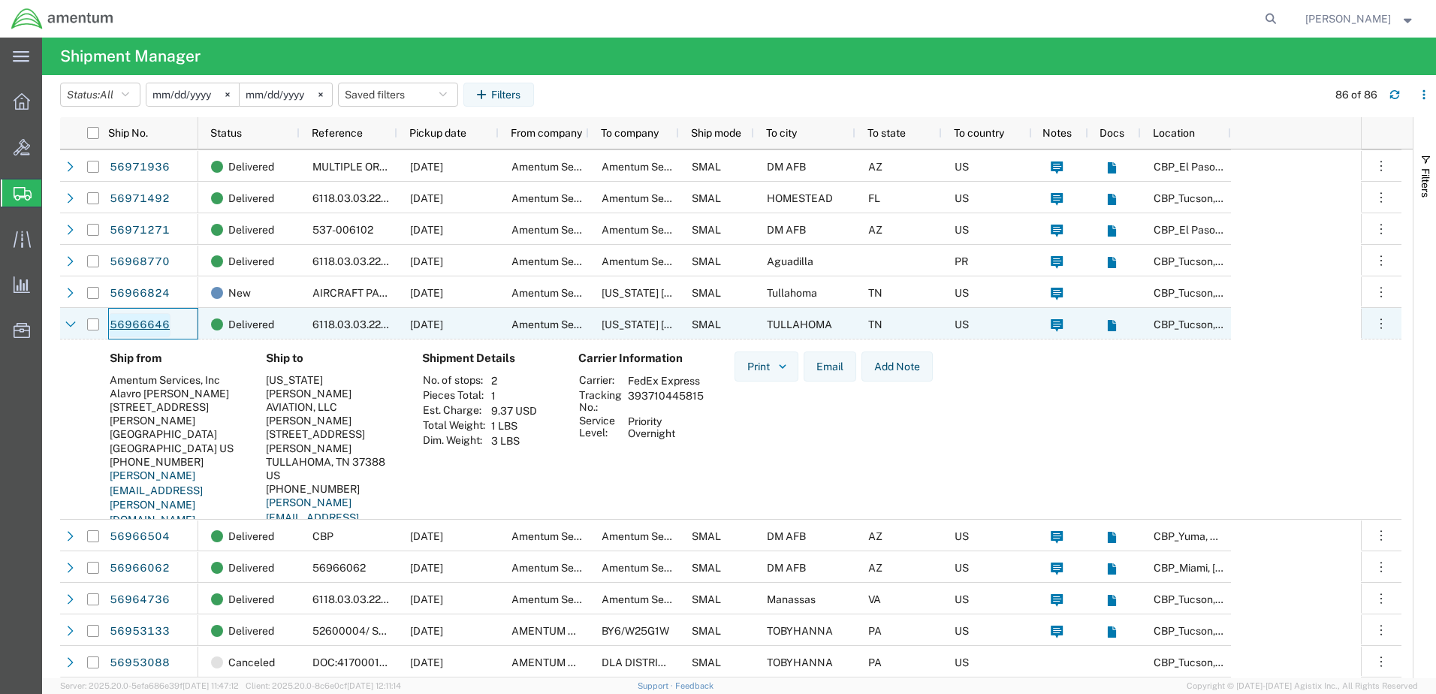
click at [143, 324] on link "56966646" at bounding box center [140, 325] width 62 height 24
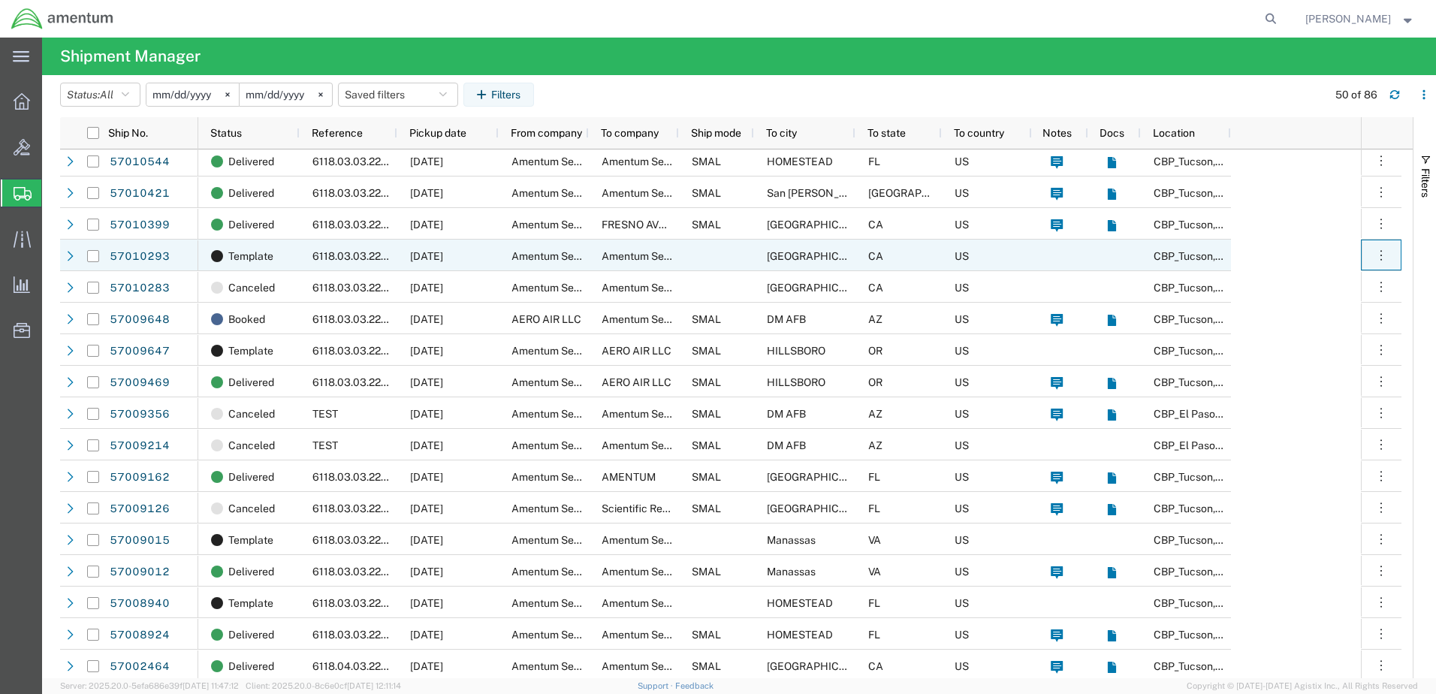
drag, startPoint x: 1400, startPoint y: 265, endPoint x: 1409, endPoint y: 335, distance: 70.4
click at [1409, 336] on div "57014288 57011744 57011716 57011706 57011004 57010786 57010704" at bounding box center [736, 413] width 1353 height 529
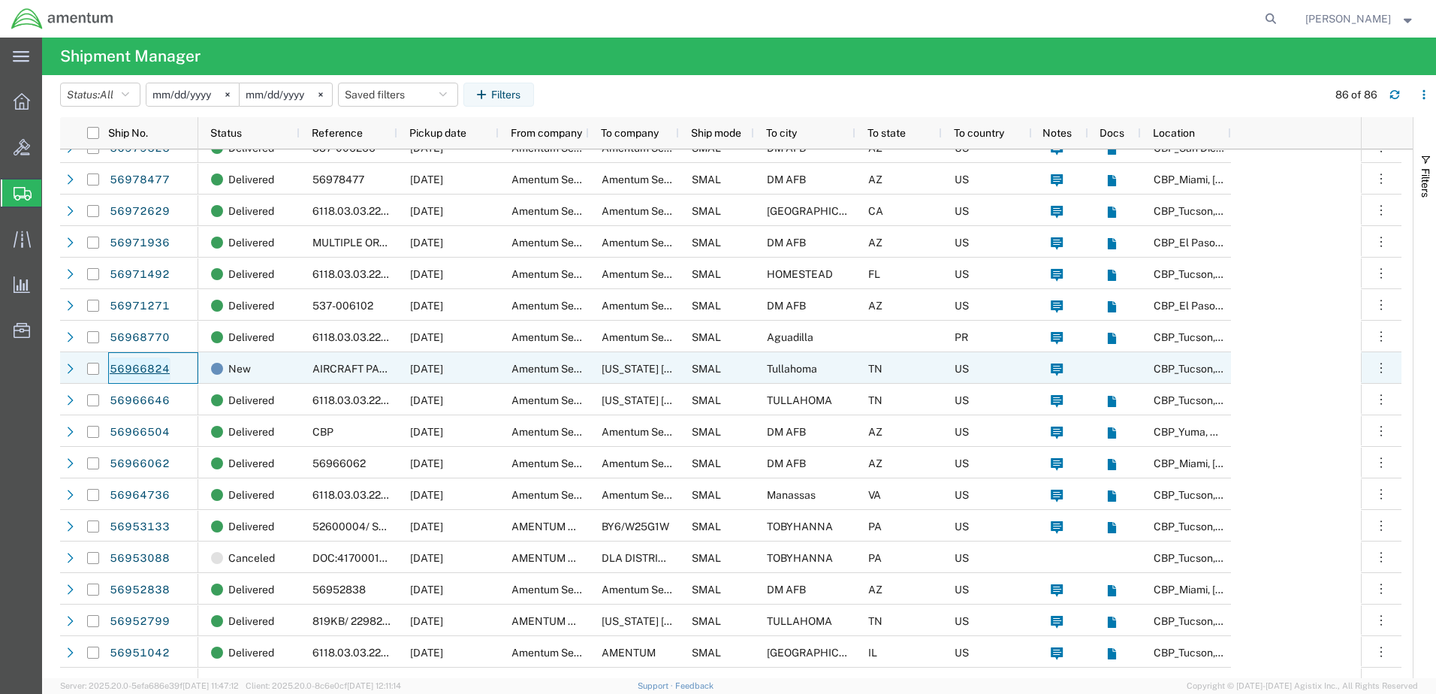
click at [134, 373] on link "56966824" at bounding box center [140, 370] width 62 height 24
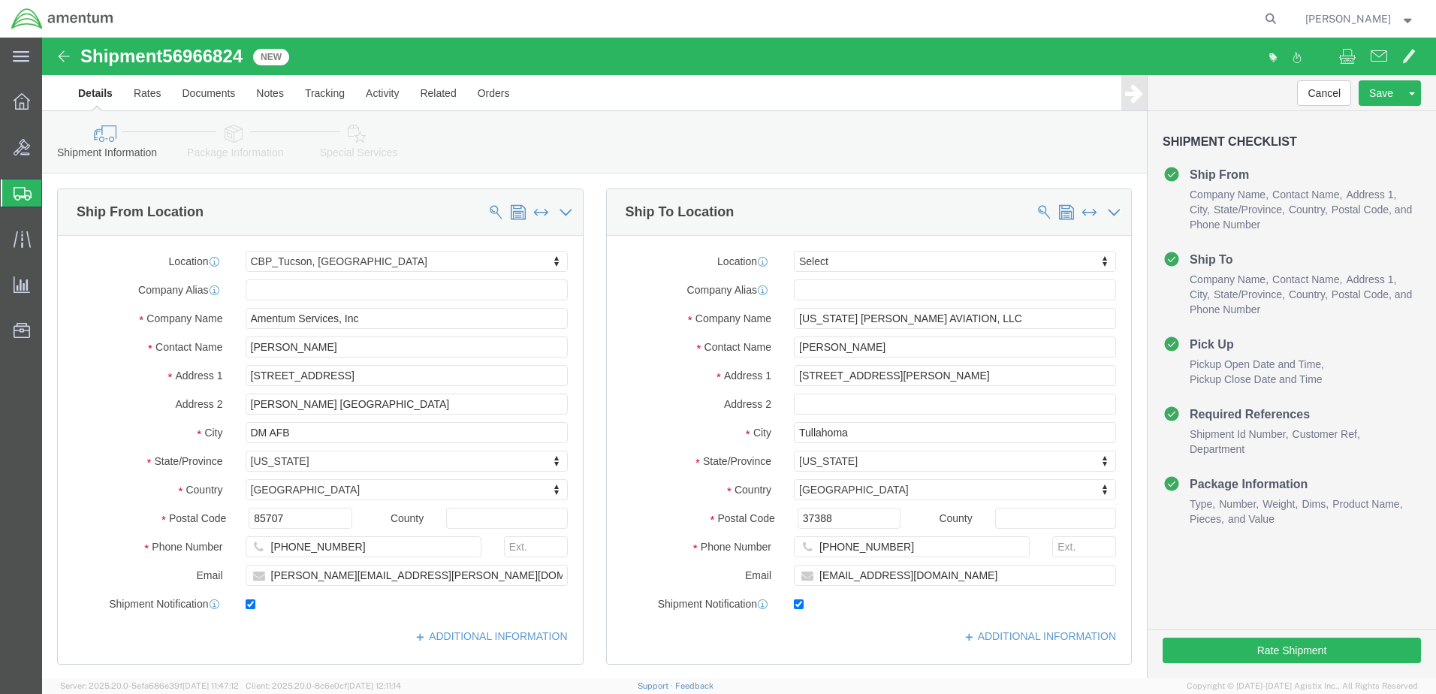
select select "49949"
select select
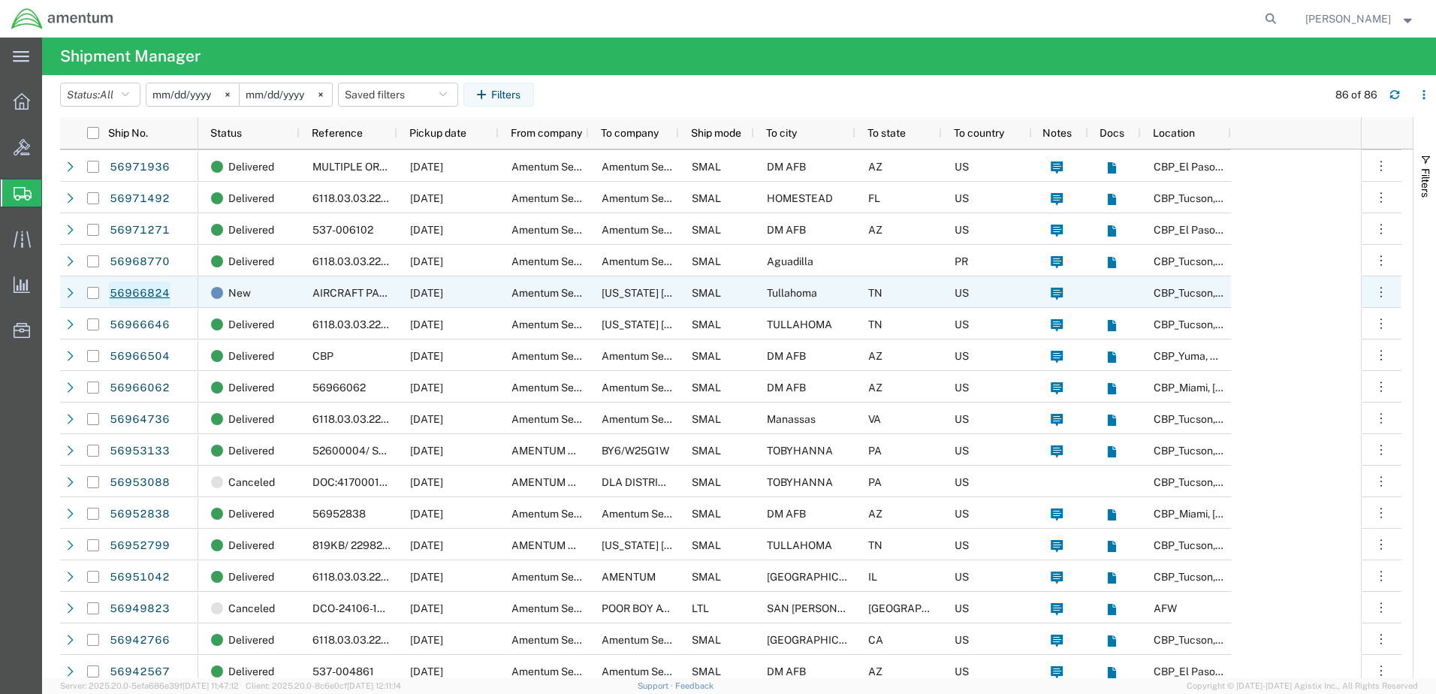
click at [138, 292] on link "56966824" at bounding box center [140, 294] width 62 height 24
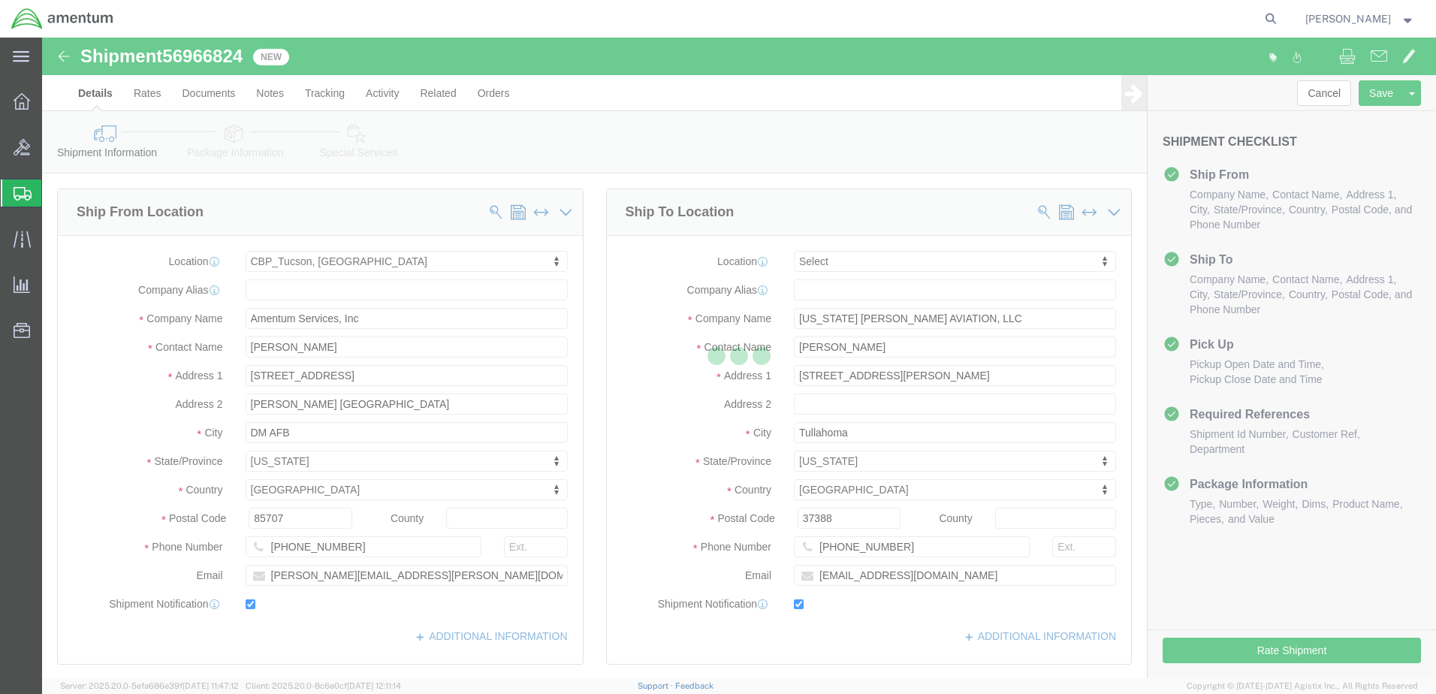
select select "49949"
select select
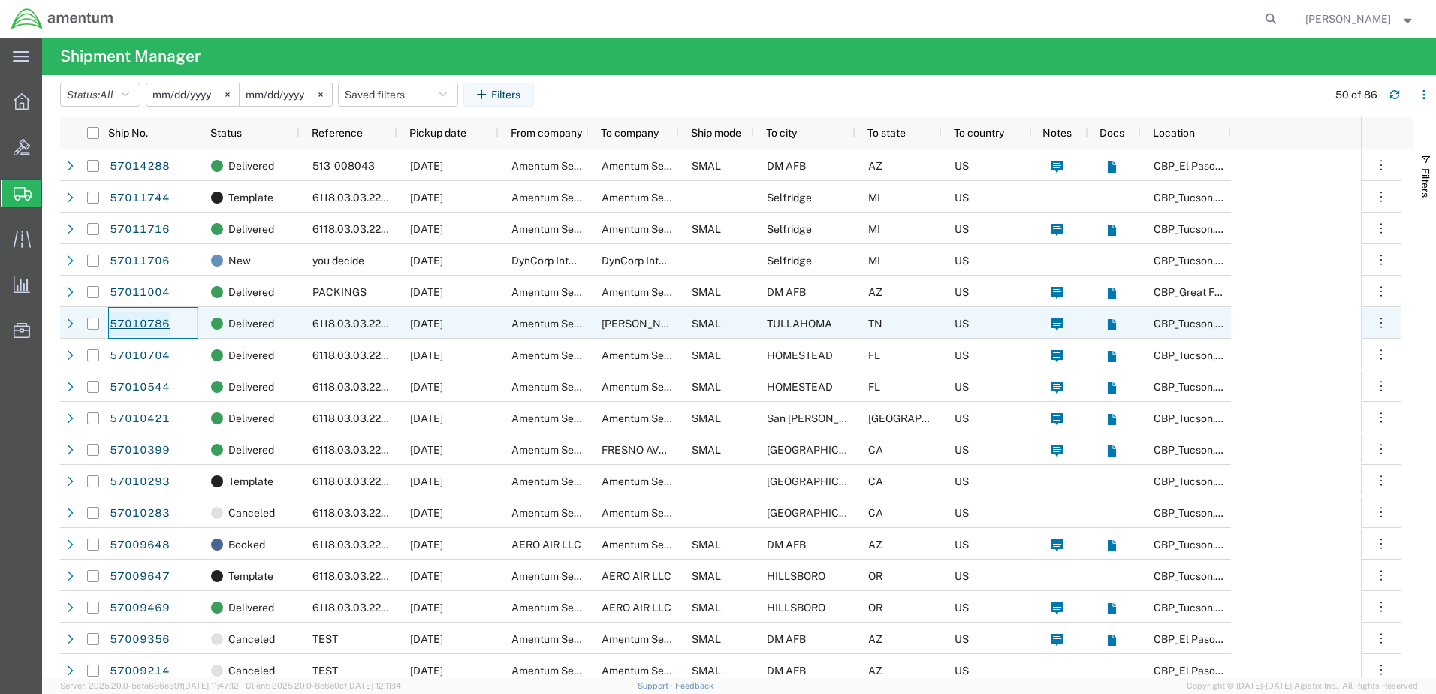
click at [146, 321] on link "57010786" at bounding box center [140, 324] width 62 height 24
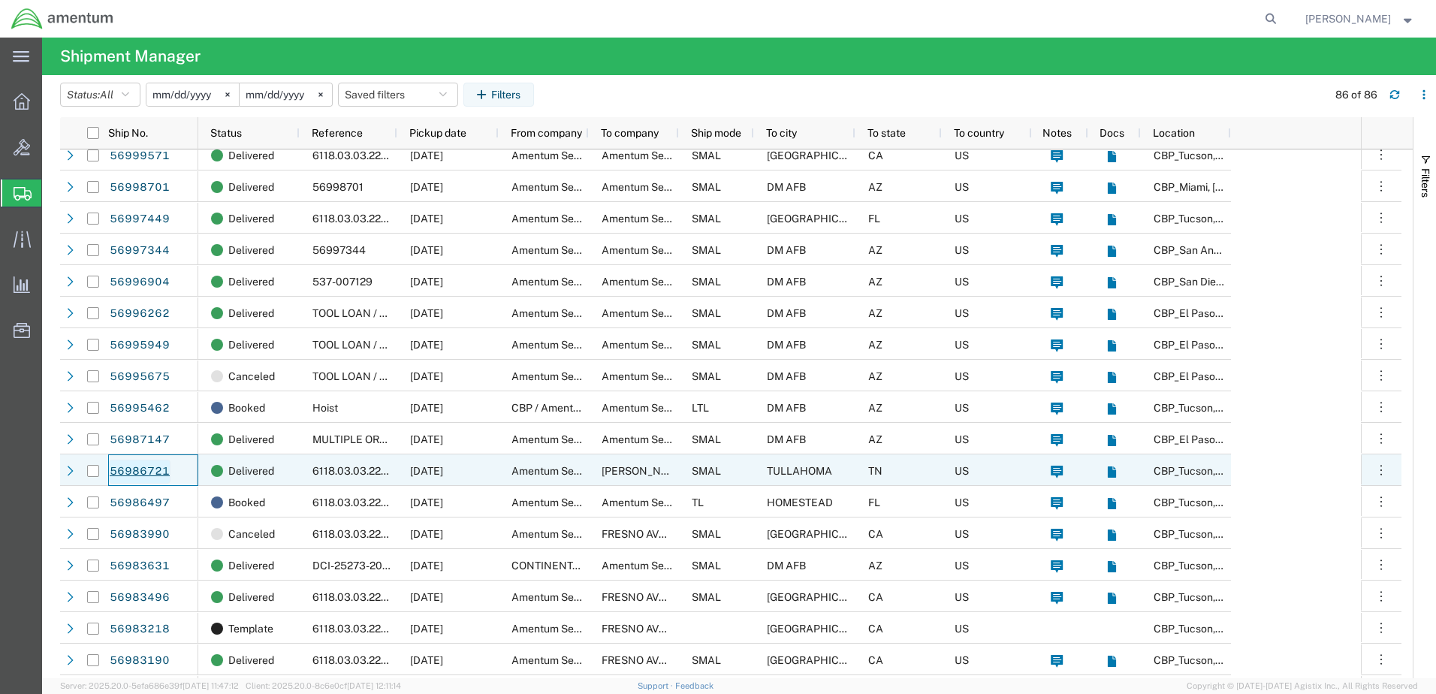
click at [147, 472] on link "56986721" at bounding box center [140, 472] width 62 height 24
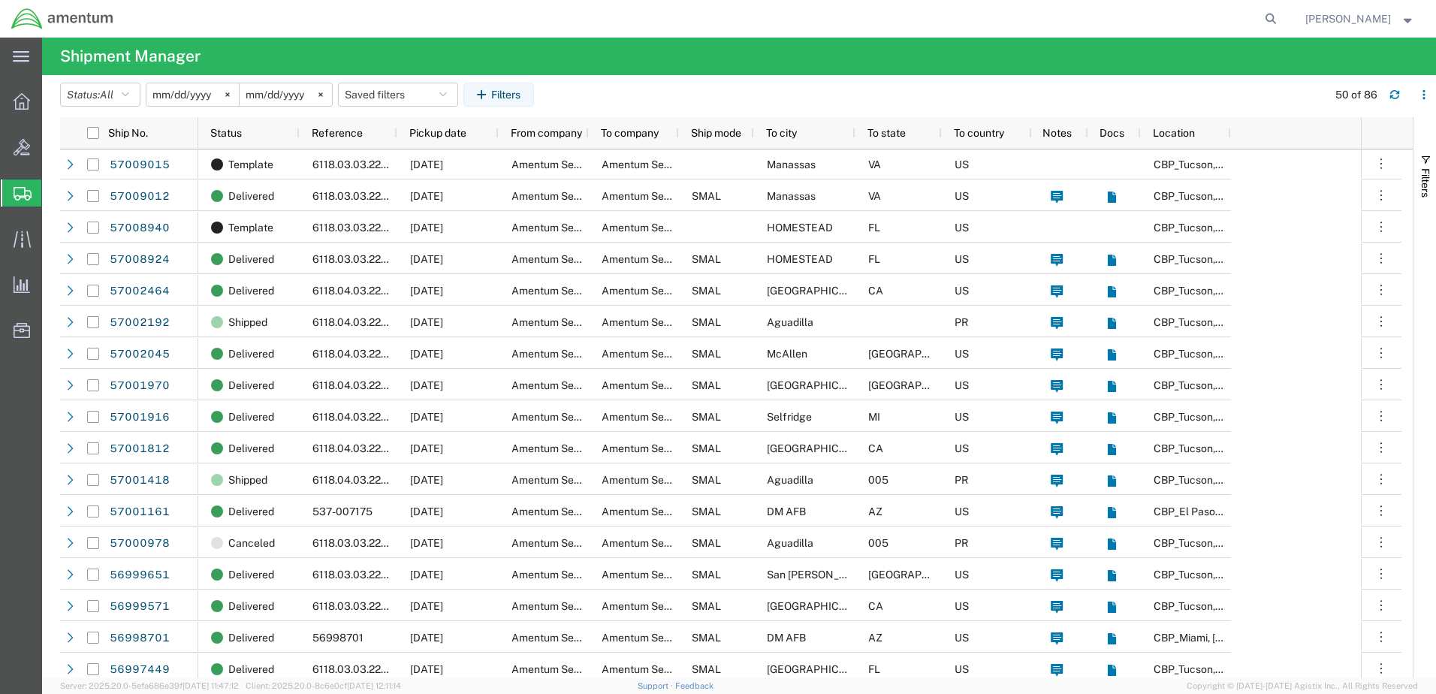
click at [277, 97] on input "[DATE]" at bounding box center [286, 94] width 92 height 23
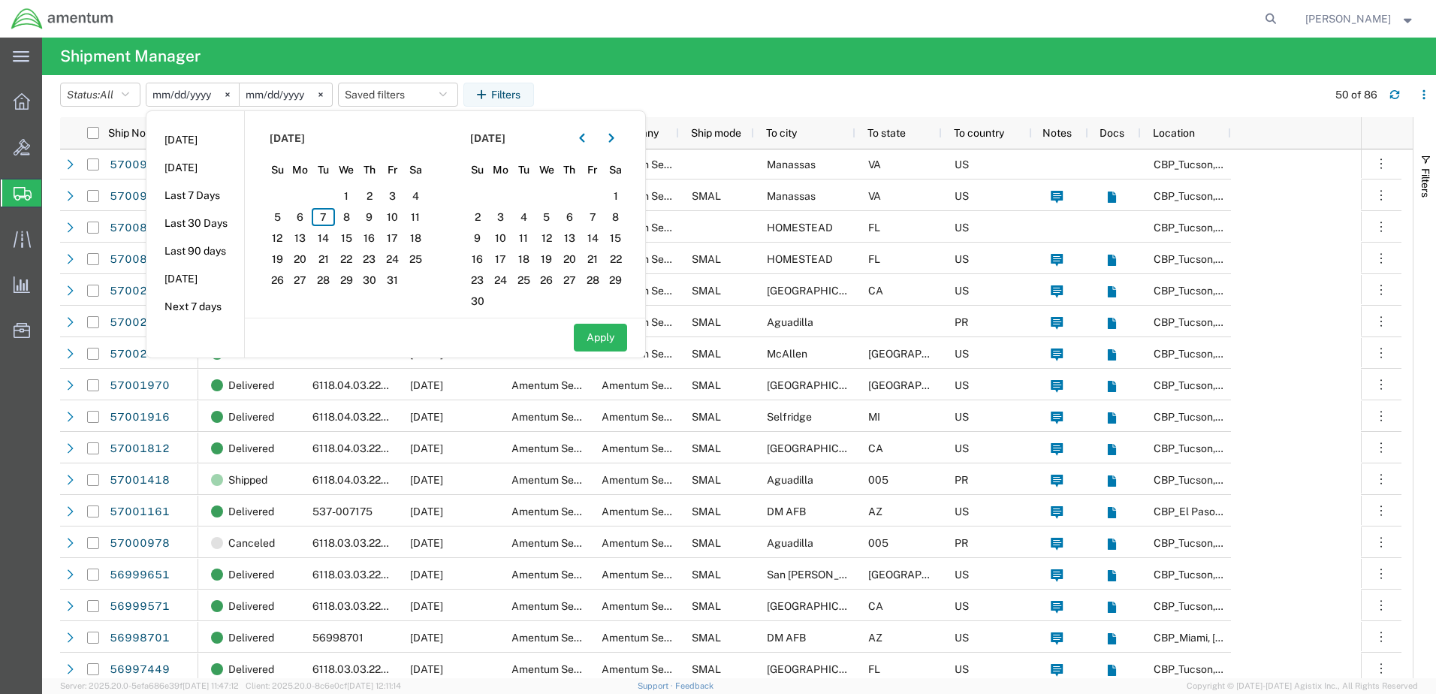
type input "[DATE]"
click at [611, 338] on button "Apply" at bounding box center [600, 338] width 53 height 28
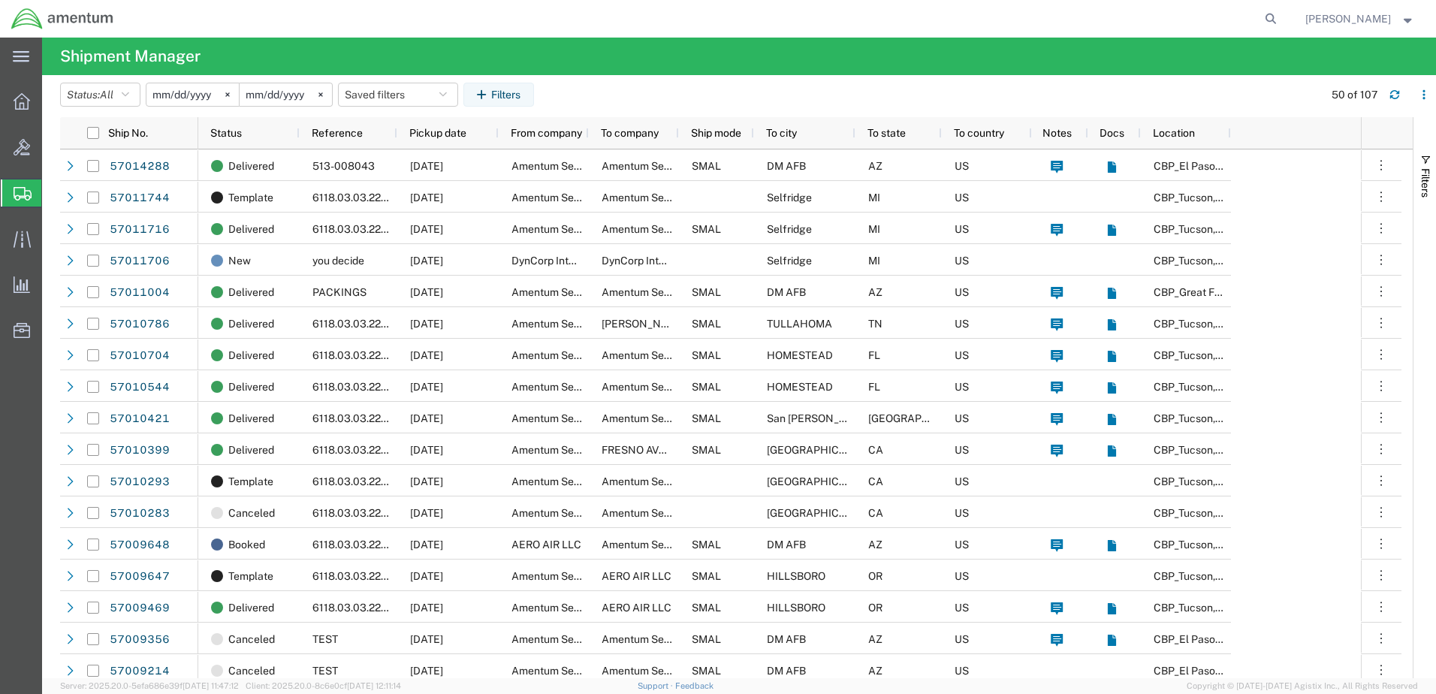
click at [183, 94] on input "[DATE]" at bounding box center [192, 94] width 92 height 23
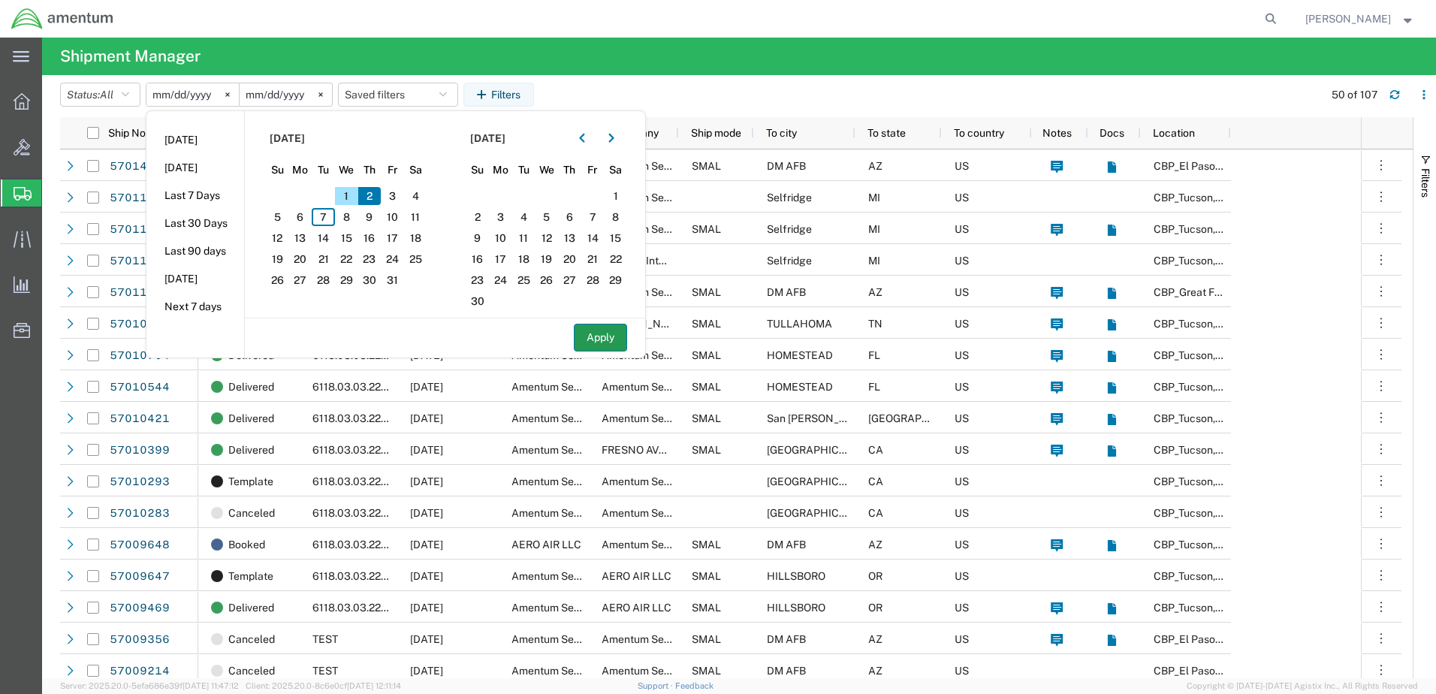
click at [613, 336] on button "Apply" at bounding box center [600, 338] width 53 height 28
type input "[DATE]"
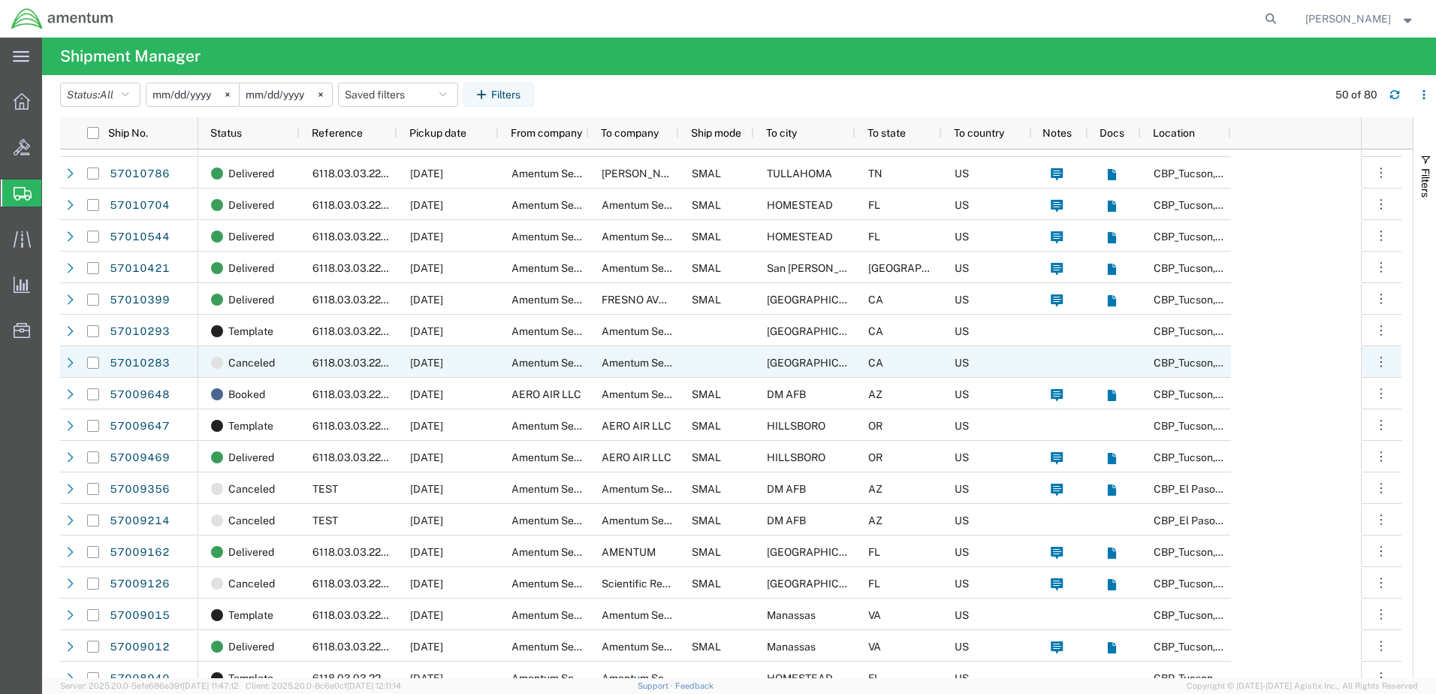
scroll to position [225, 0]
